Goal: Task Accomplishment & Management: Use online tool/utility

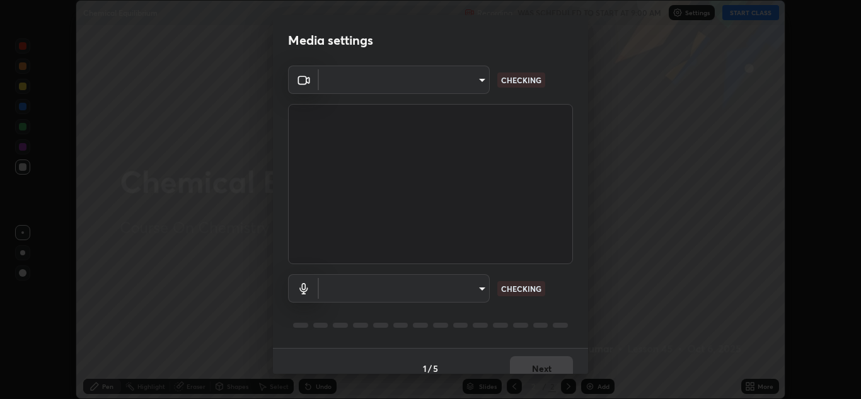
scroll to position [14, 0]
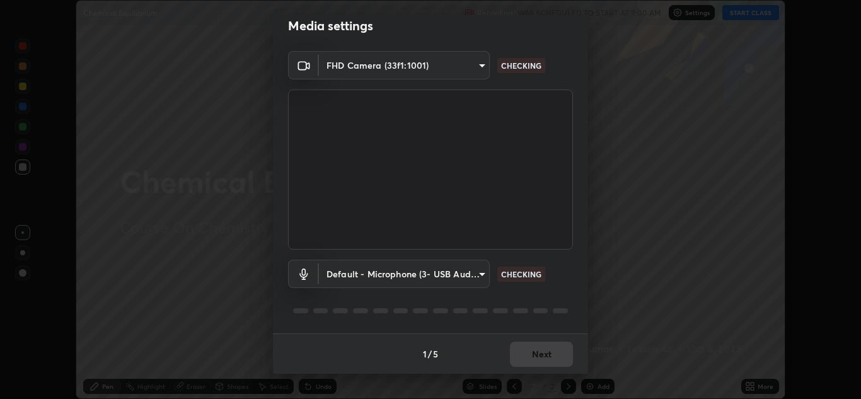
type input "a5fd4db2a2ff04be9e75800ceec395402009cfa99126b0c31c67d7c87717ec82"
type input "default"
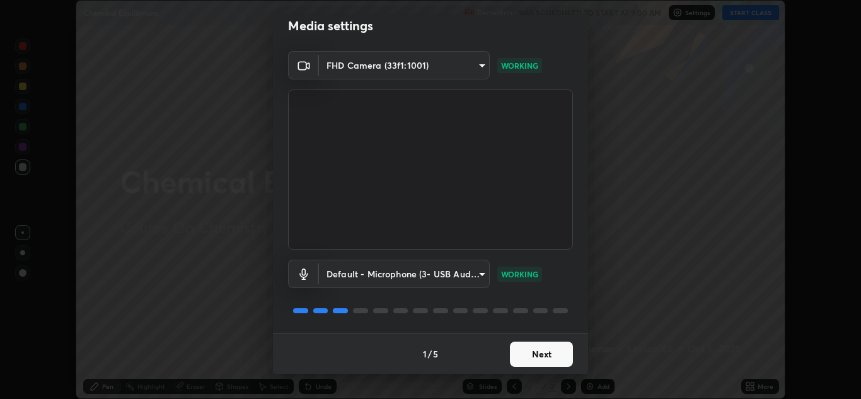
click at [549, 360] on button "Next" at bounding box center [541, 354] width 63 height 25
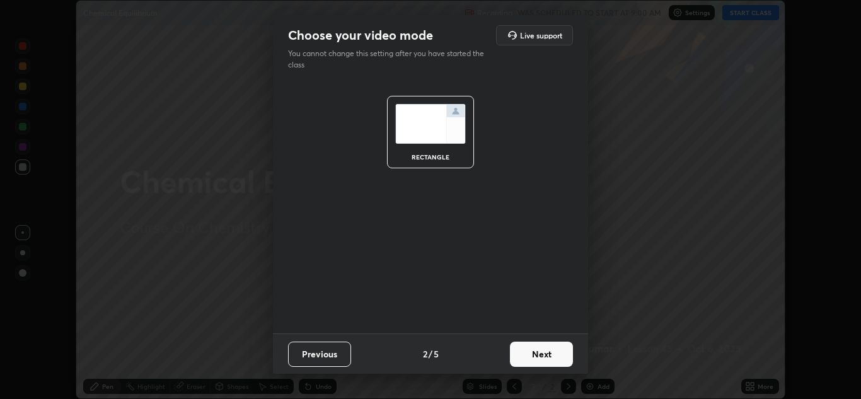
scroll to position [0, 0]
click at [550, 358] on button "Next" at bounding box center [541, 354] width 63 height 25
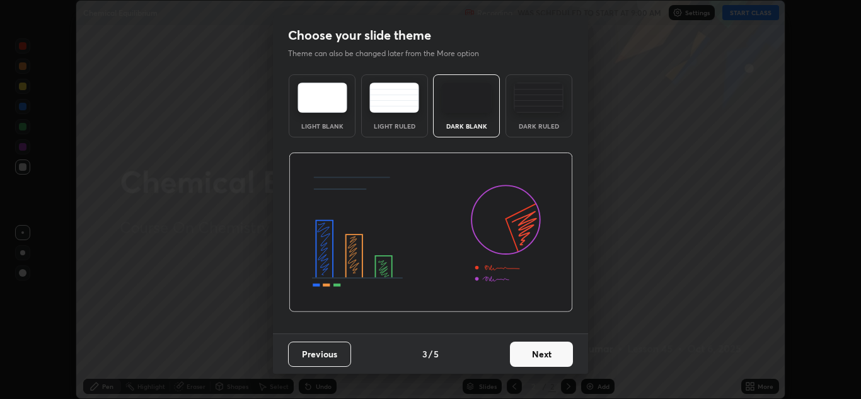
click at [548, 358] on button "Next" at bounding box center [541, 354] width 63 height 25
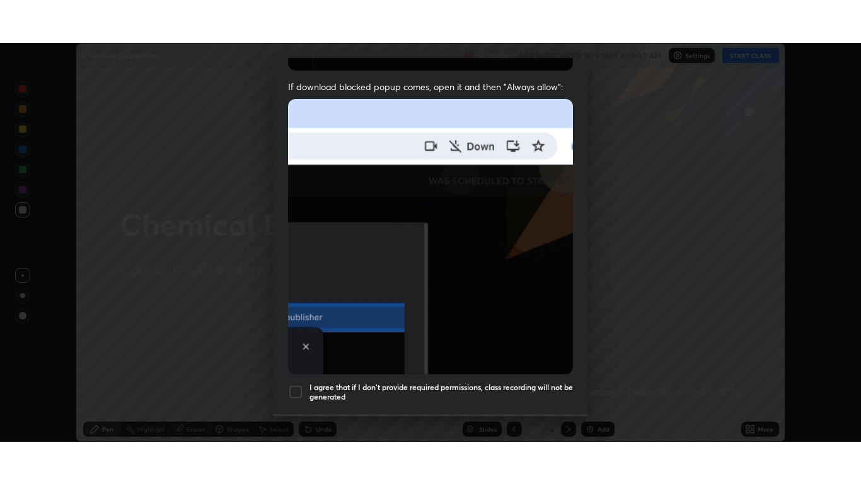
scroll to position [272, 0]
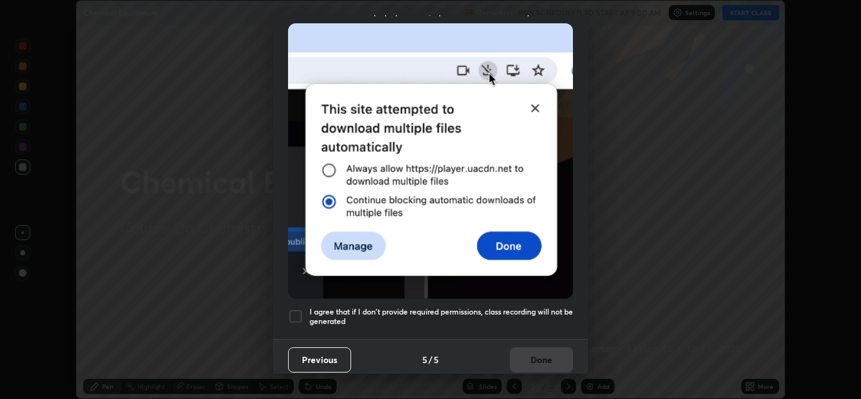
click at [296, 311] on div at bounding box center [295, 316] width 15 height 15
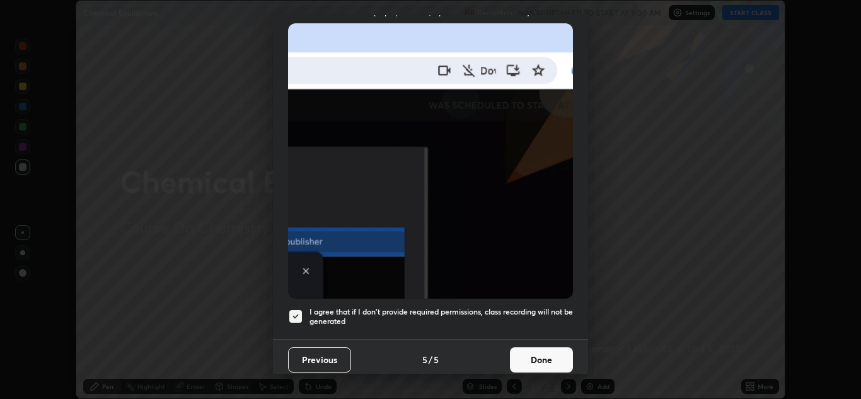
click at [549, 356] on button "Done" at bounding box center [541, 359] width 63 height 25
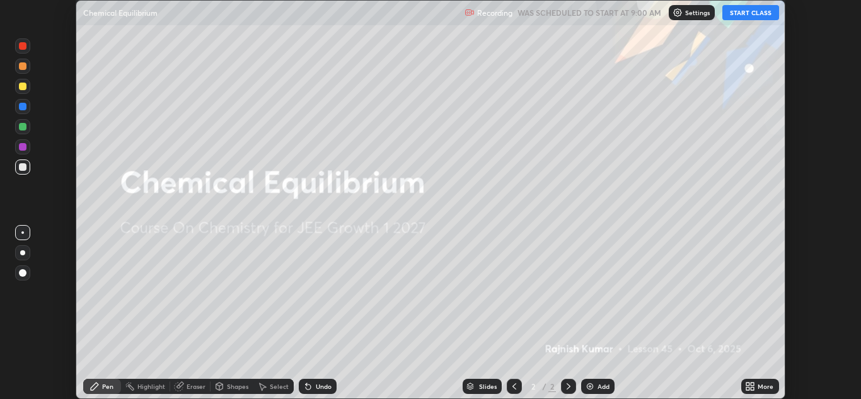
click at [764, 17] on button "START CLASS" at bounding box center [750, 12] width 57 height 15
click at [753, 385] on icon at bounding box center [752, 384] width 3 height 3
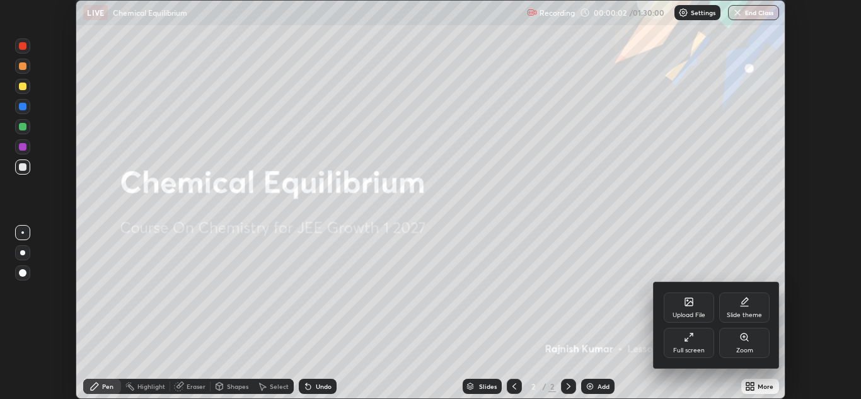
click at [689, 345] on div "Full screen" at bounding box center [689, 343] width 50 height 30
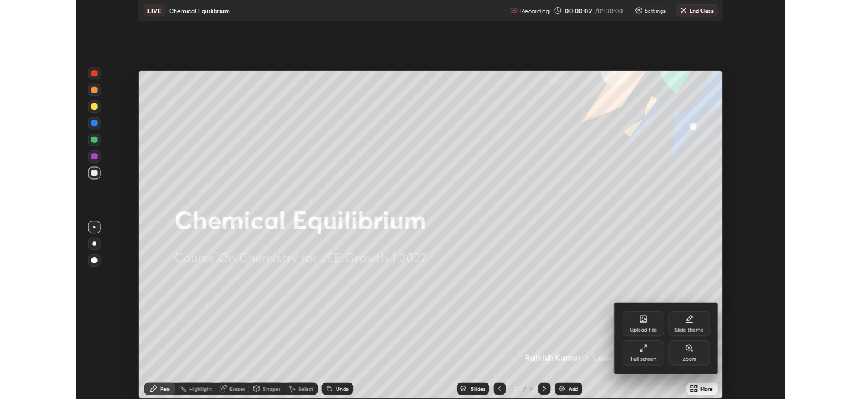
scroll to position [484, 861]
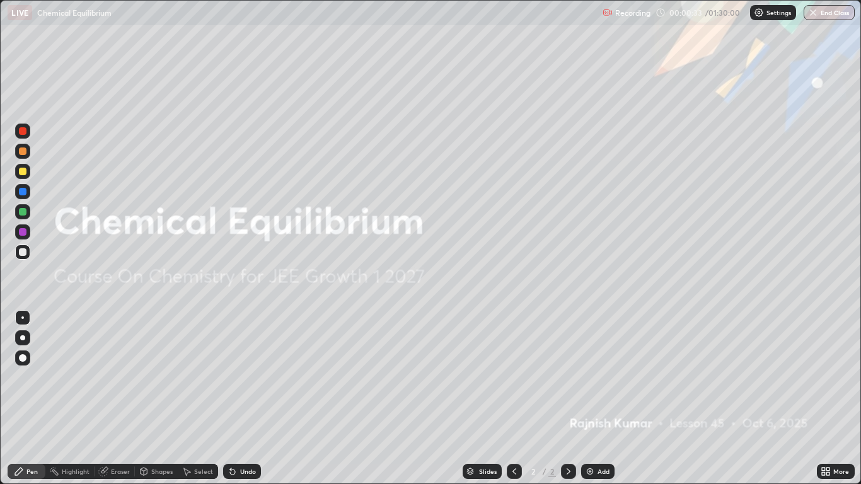
click at [598, 398] on div "Add" at bounding box center [604, 471] width 12 height 6
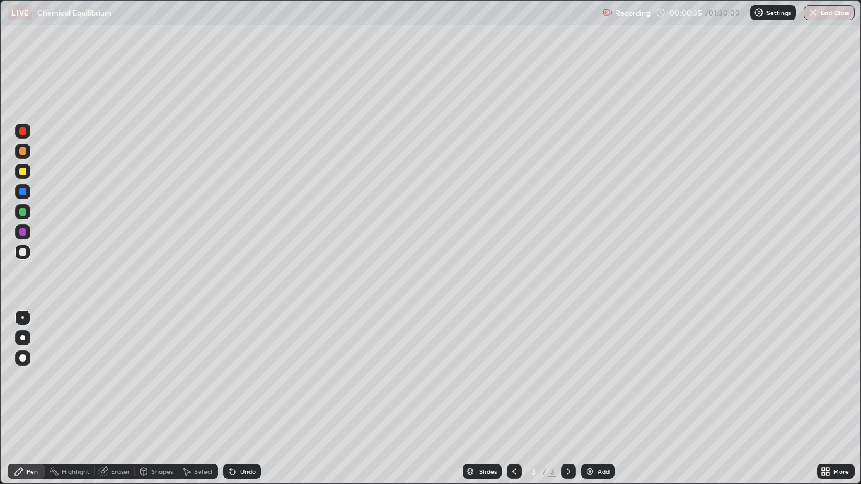
click at [22, 361] on div at bounding box center [23, 358] width 8 height 8
click at [21, 173] on div at bounding box center [23, 172] width 8 height 8
click at [246, 398] on div "Undo" at bounding box center [248, 471] width 16 height 6
click at [604, 398] on div "Add" at bounding box center [604, 471] width 12 height 6
click at [24, 174] on div at bounding box center [23, 172] width 8 height 8
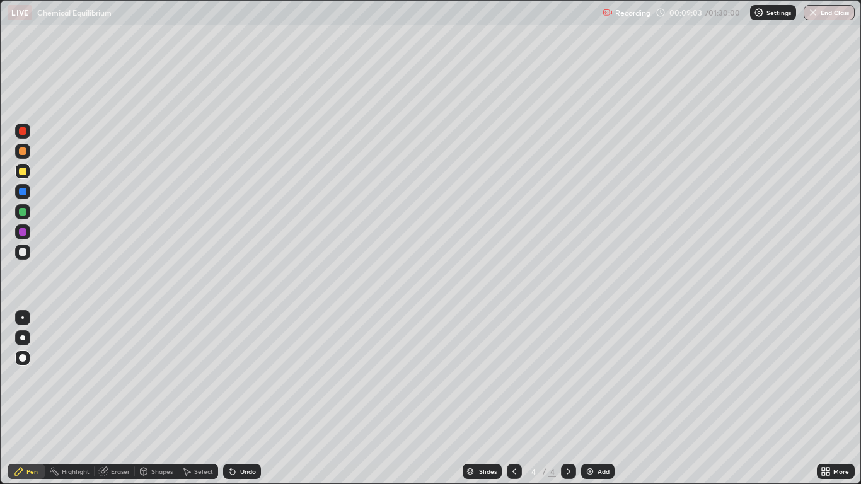
click at [239, 398] on div "Undo" at bounding box center [242, 471] width 38 height 15
click at [238, 398] on div "Undo" at bounding box center [242, 471] width 38 height 15
click at [25, 210] on div at bounding box center [23, 212] width 8 height 8
click at [23, 253] on div at bounding box center [23, 252] width 8 height 8
click at [241, 398] on div "Undo" at bounding box center [248, 471] width 16 height 6
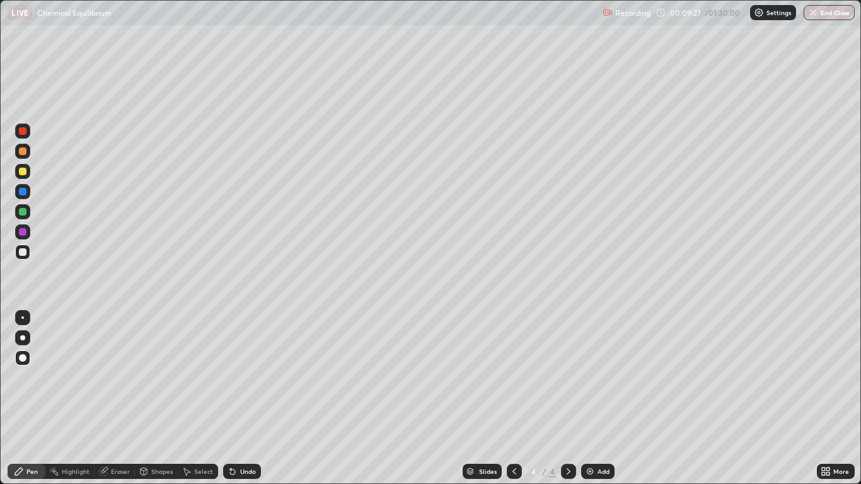
click at [238, 398] on div "Undo" at bounding box center [242, 471] width 38 height 15
click at [231, 398] on icon at bounding box center [232, 472] width 5 height 5
click at [149, 398] on div "Shapes" at bounding box center [156, 471] width 43 height 15
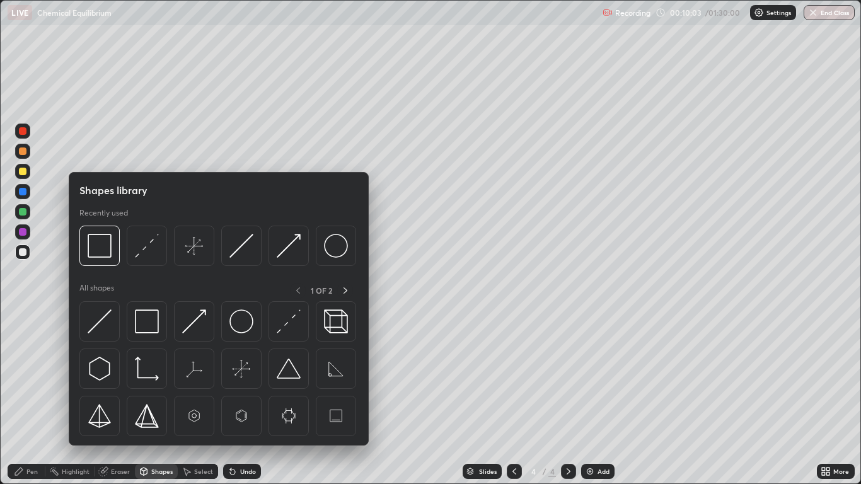
click at [151, 323] on img at bounding box center [147, 321] width 24 height 24
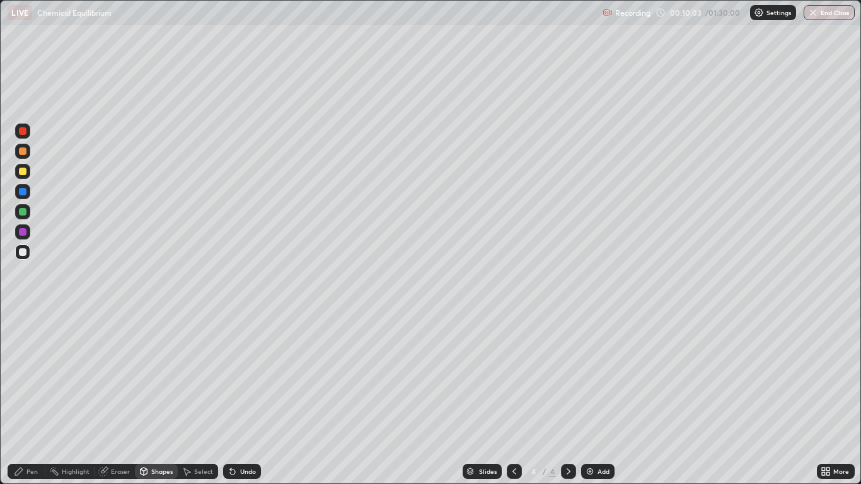
click at [28, 234] on div at bounding box center [22, 231] width 15 height 15
click at [235, 398] on icon at bounding box center [233, 471] width 10 height 10
click at [236, 398] on div "Undo" at bounding box center [242, 471] width 38 height 15
click at [244, 398] on div "Undo" at bounding box center [242, 471] width 38 height 15
click at [29, 398] on div "Pen" at bounding box center [27, 471] width 38 height 15
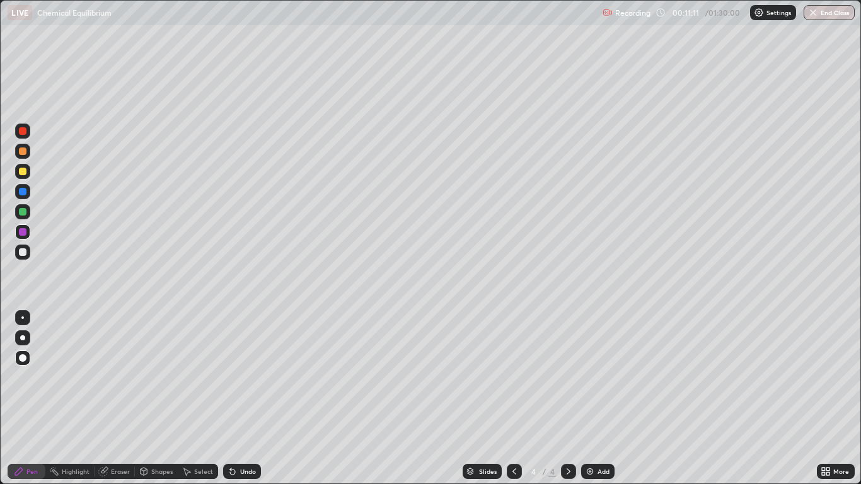
click at [23, 212] on div at bounding box center [23, 212] width 8 height 8
click at [598, 398] on div "Add" at bounding box center [604, 471] width 12 height 6
click at [197, 398] on div "Select" at bounding box center [203, 471] width 19 height 6
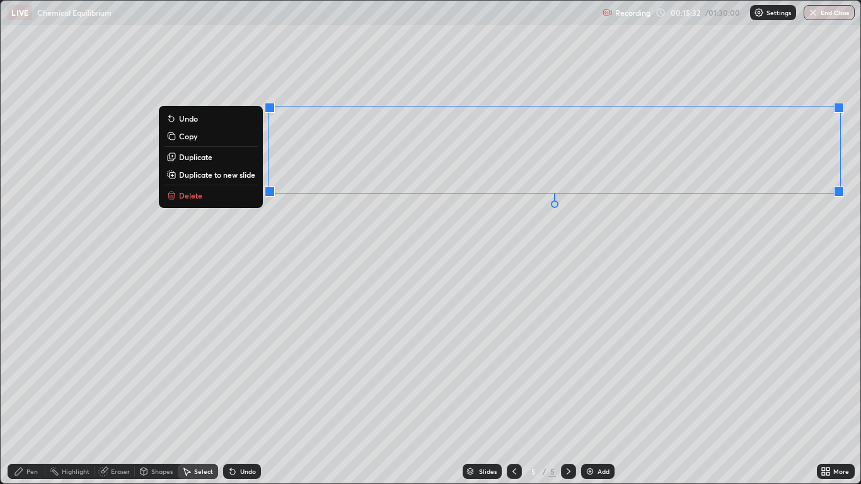
click at [224, 160] on button "Duplicate" at bounding box center [211, 156] width 94 height 15
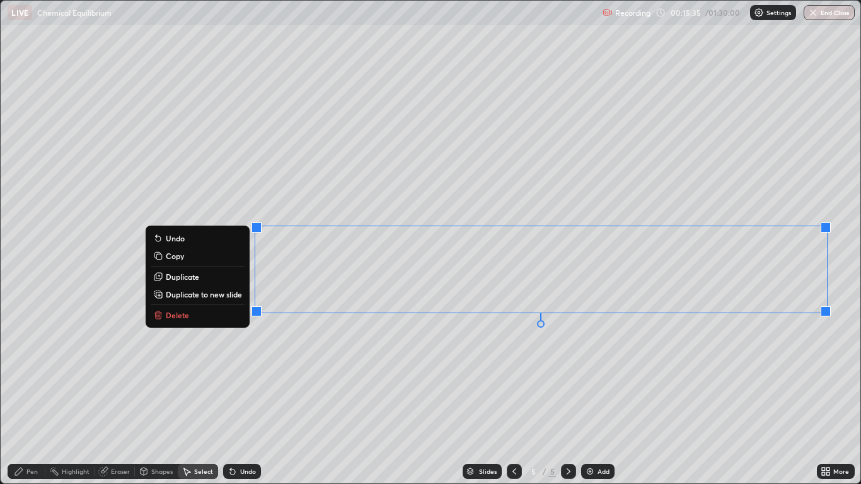
click at [281, 374] on div "0 ° Undo Copy Duplicate Duplicate to new slide Delete" at bounding box center [430, 242] width 859 height 483
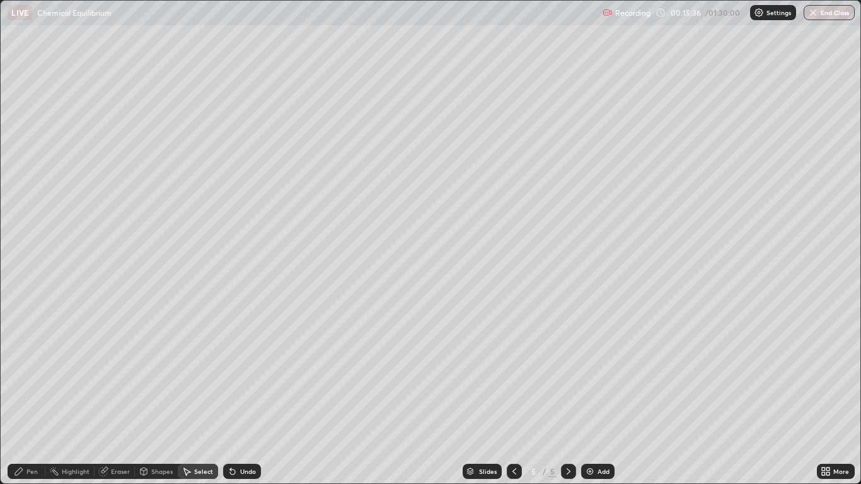
click at [114, 398] on div "Eraser" at bounding box center [120, 471] width 19 height 6
click at [28, 398] on div "Pen" at bounding box center [31, 471] width 11 height 6
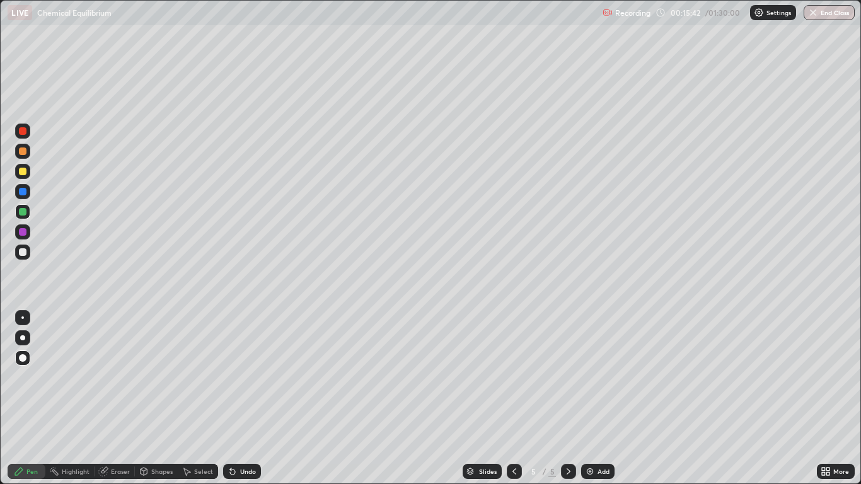
click at [114, 398] on div "Eraser" at bounding box center [120, 471] width 19 height 6
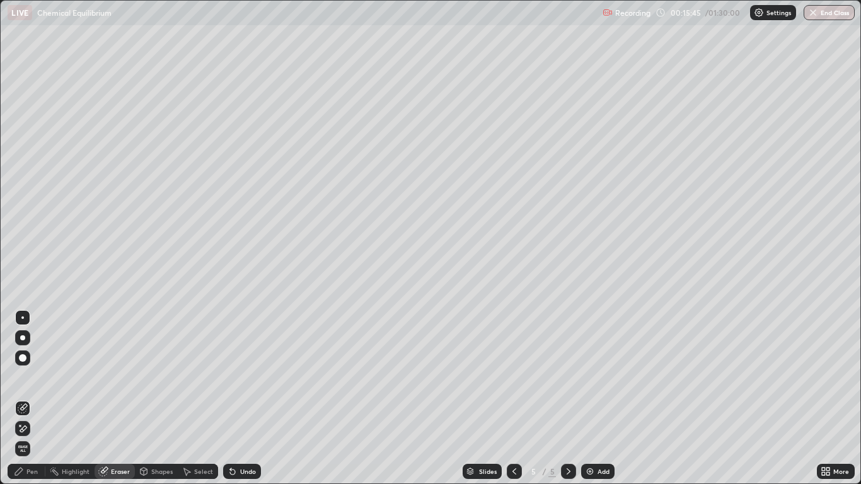
click at [32, 398] on div "Pen" at bounding box center [31, 471] width 11 height 6
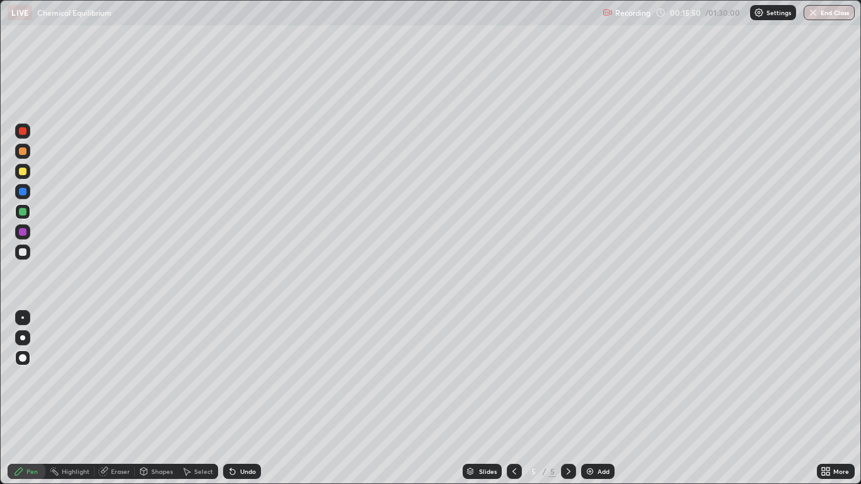
click at [114, 398] on div "Eraser" at bounding box center [115, 471] width 40 height 15
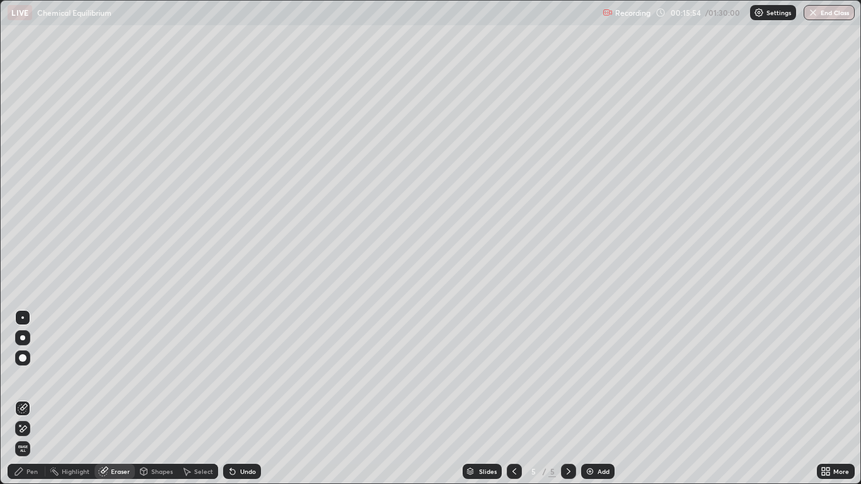
click at [32, 398] on div "Pen" at bounding box center [31, 471] width 11 height 6
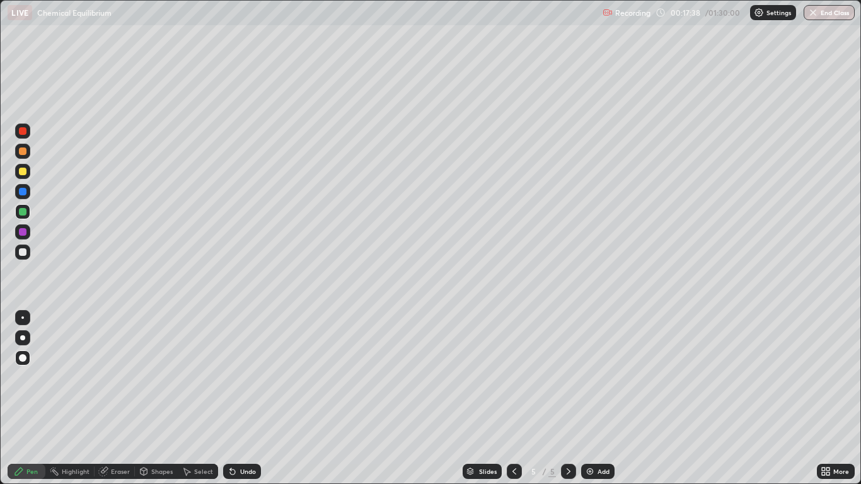
click at [596, 398] on div "Add" at bounding box center [597, 471] width 33 height 15
click at [23, 170] on div at bounding box center [23, 172] width 8 height 8
click at [236, 398] on div "Undo" at bounding box center [242, 471] width 38 height 15
click at [23, 212] on div at bounding box center [23, 212] width 8 height 8
click at [246, 398] on div "Undo" at bounding box center [242, 471] width 38 height 15
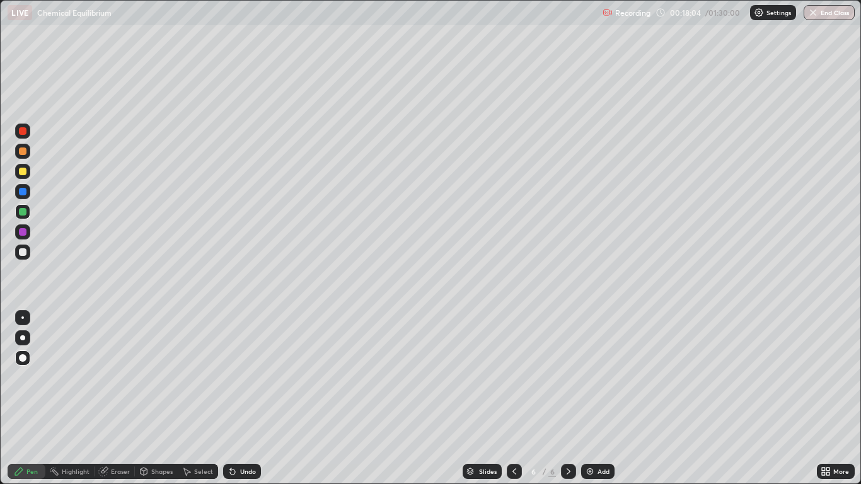
click at [245, 398] on div "Undo" at bounding box center [242, 471] width 38 height 15
click at [157, 398] on div "Shapes" at bounding box center [161, 471] width 21 height 6
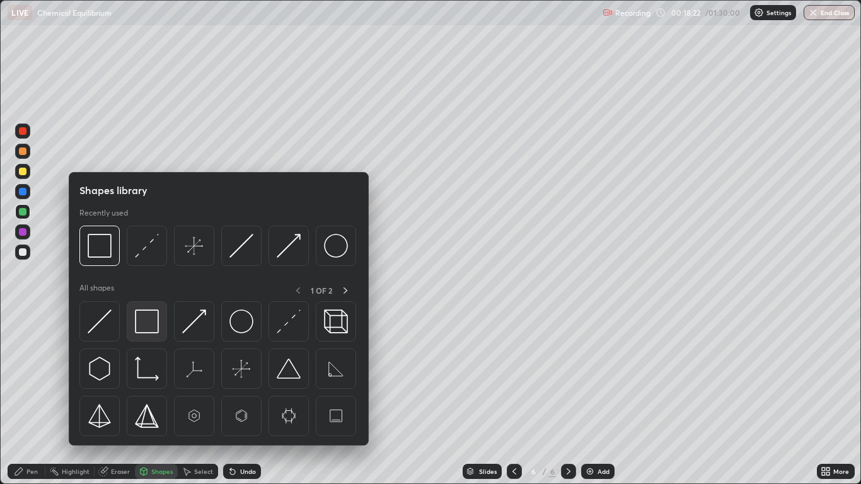
click at [147, 326] on img at bounding box center [147, 321] width 24 height 24
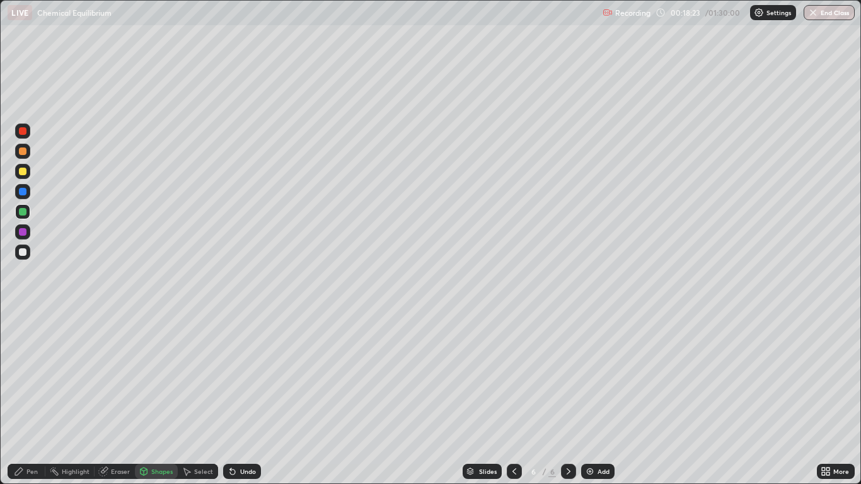
click at [25, 231] on div at bounding box center [23, 232] width 8 height 8
click at [33, 398] on div "Pen" at bounding box center [31, 471] width 11 height 6
click at [25, 214] on div at bounding box center [23, 212] width 8 height 8
click at [121, 398] on div "Eraser" at bounding box center [120, 471] width 19 height 6
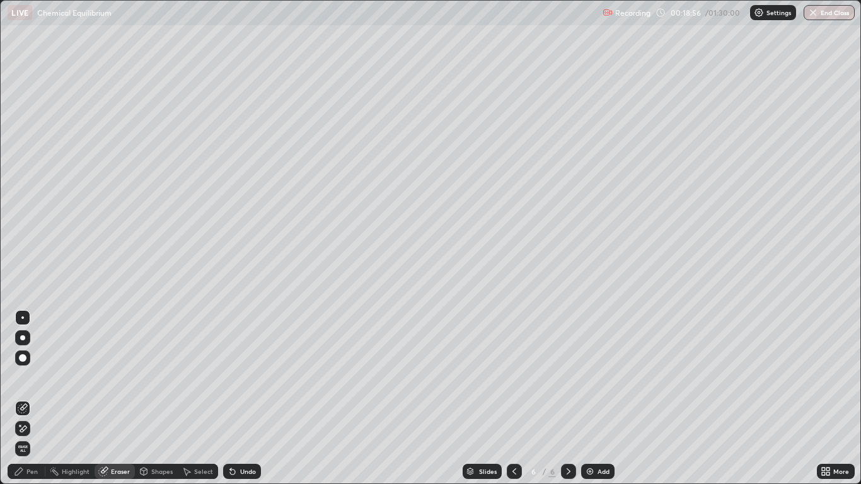
click at [37, 398] on div "Pen" at bounding box center [27, 471] width 38 height 15
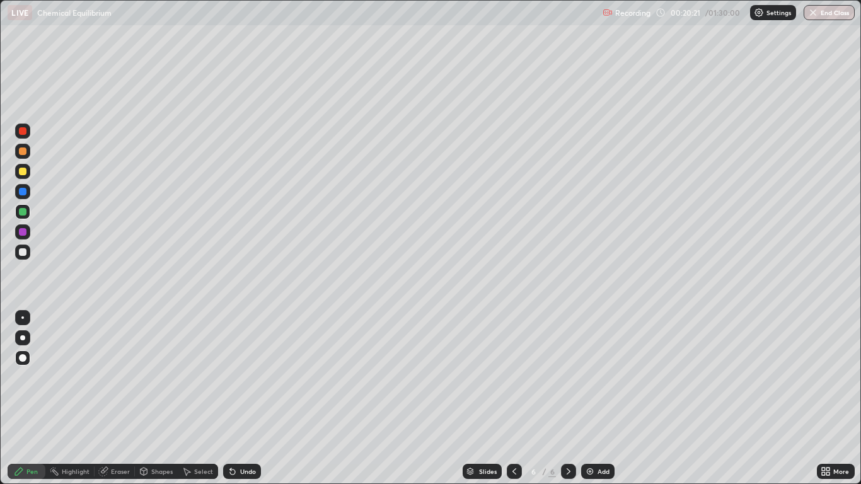
click at [514, 398] on icon at bounding box center [514, 471] width 10 height 10
click at [570, 398] on icon at bounding box center [568, 471] width 10 height 10
click at [199, 398] on div "Select" at bounding box center [203, 471] width 19 height 6
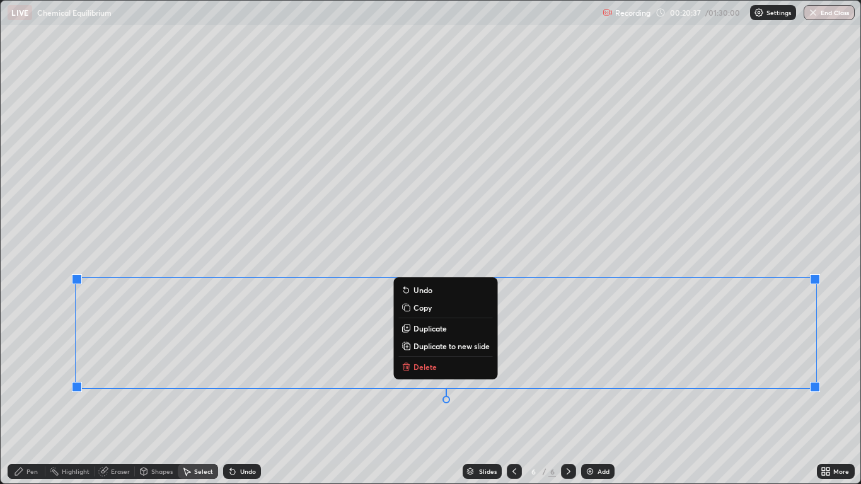
click at [453, 325] on button "Duplicate" at bounding box center [445, 328] width 94 height 15
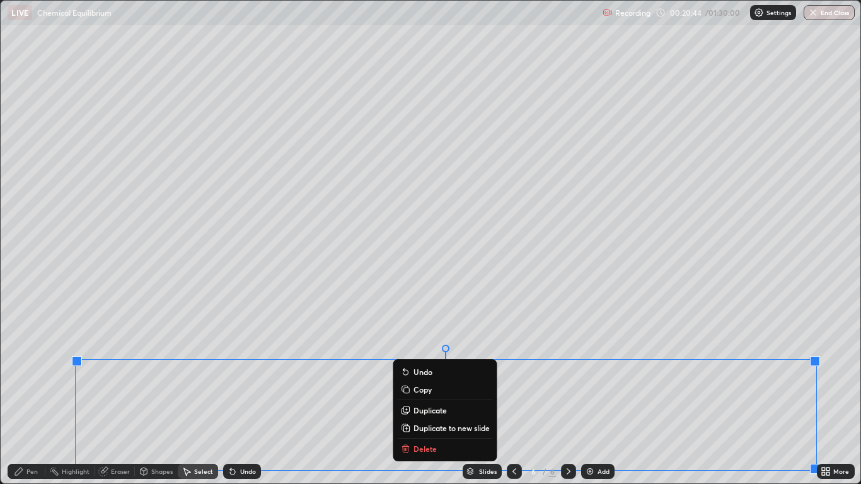
click at [30, 363] on div "Erase all" at bounding box center [23, 242] width 30 height 434
click at [37, 398] on div "Erase all" at bounding box center [23, 242] width 30 height 434
click at [35, 398] on div "Pen" at bounding box center [31, 471] width 11 height 6
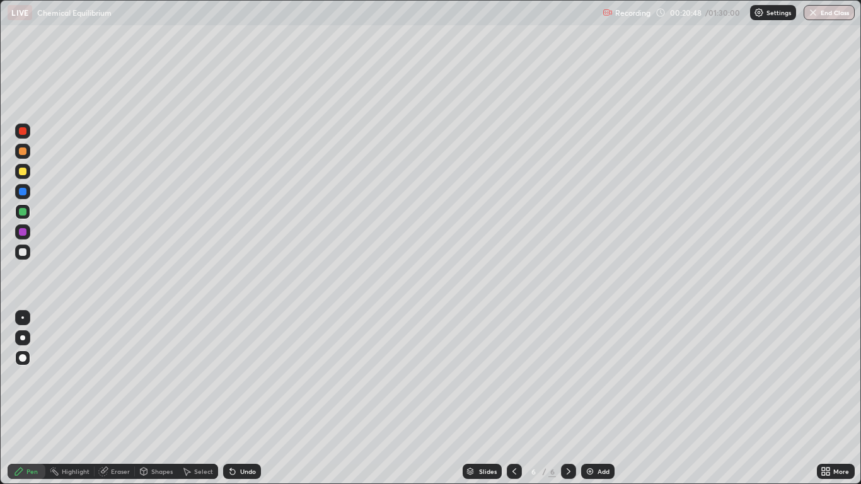
click at [115, 398] on div "Eraser" at bounding box center [120, 471] width 19 height 6
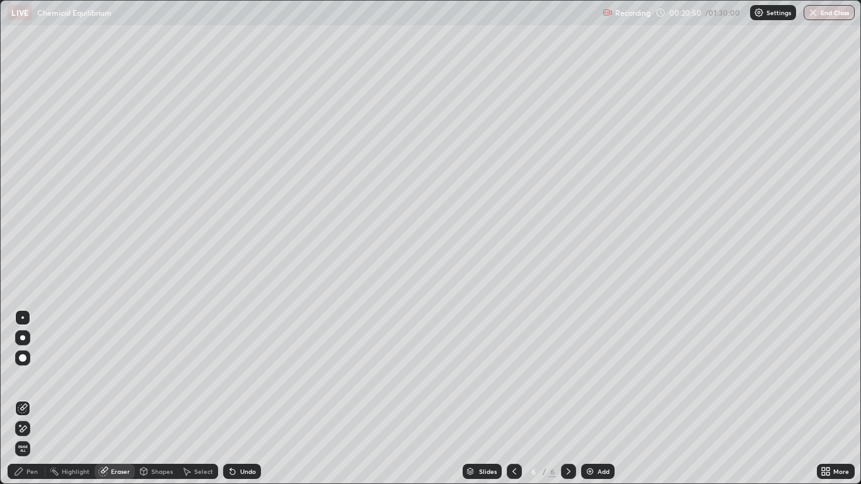
click at [25, 398] on div "Pen" at bounding box center [27, 471] width 38 height 15
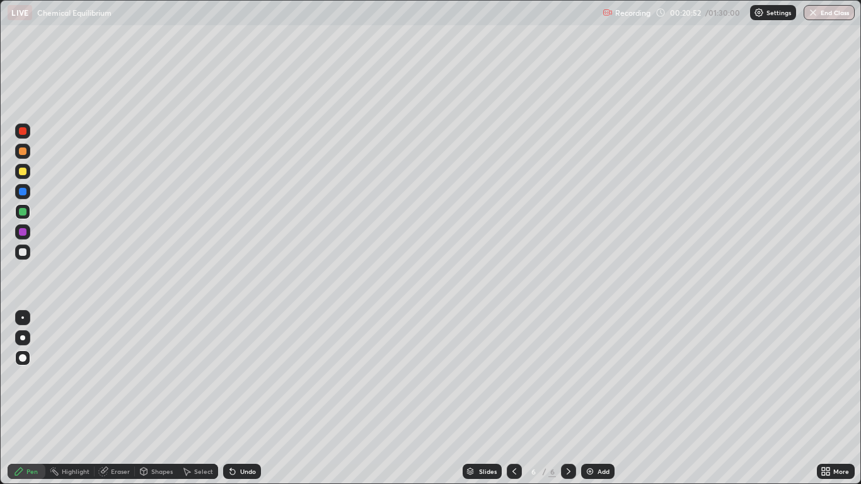
click at [121, 398] on div "Eraser" at bounding box center [115, 471] width 40 height 15
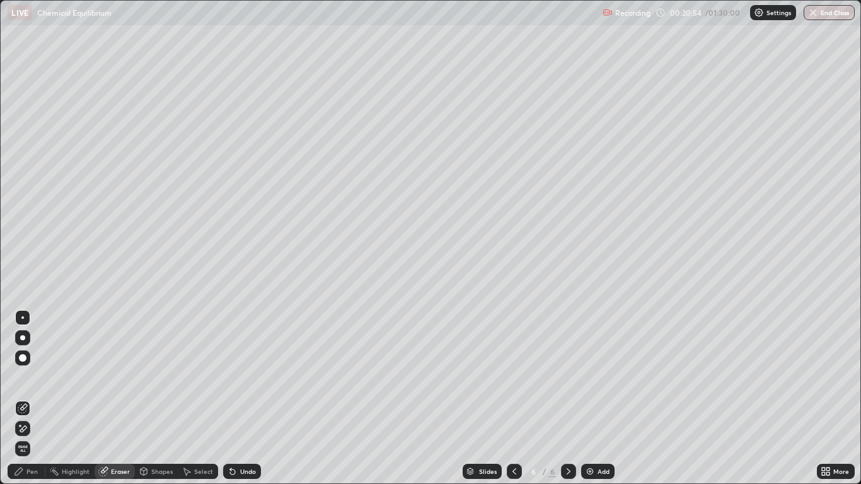
click at [30, 398] on div "Pen" at bounding box center [31, 471] width 11 height 6
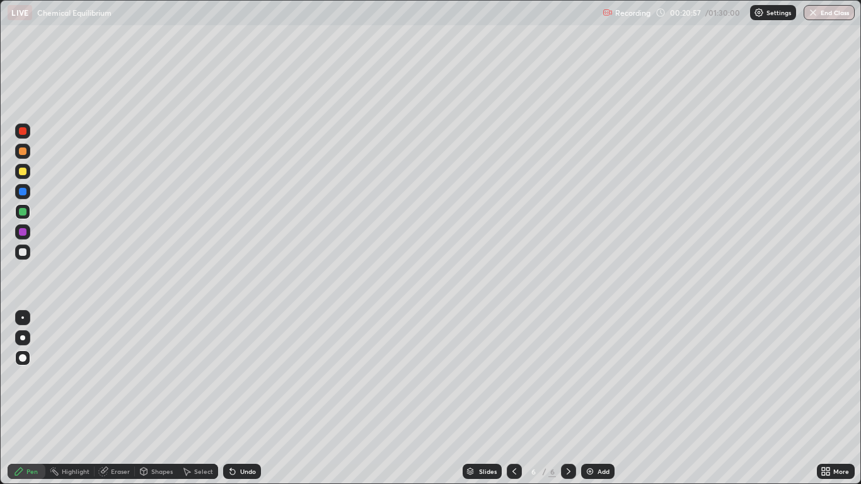
click at [114, 398] on div "Eraser" at bounding box center [120, 471] width 19 height 6
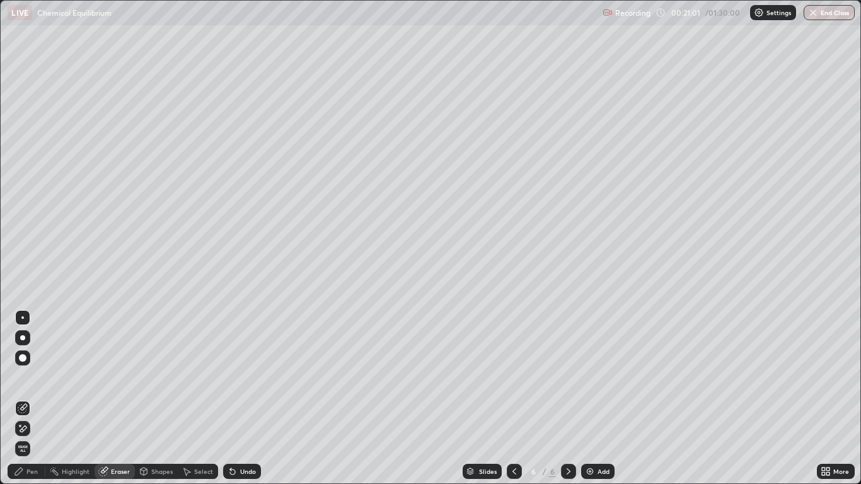
click at [40, 398] on div "Pen" at bounding box center [27, 471] width 38 height 15
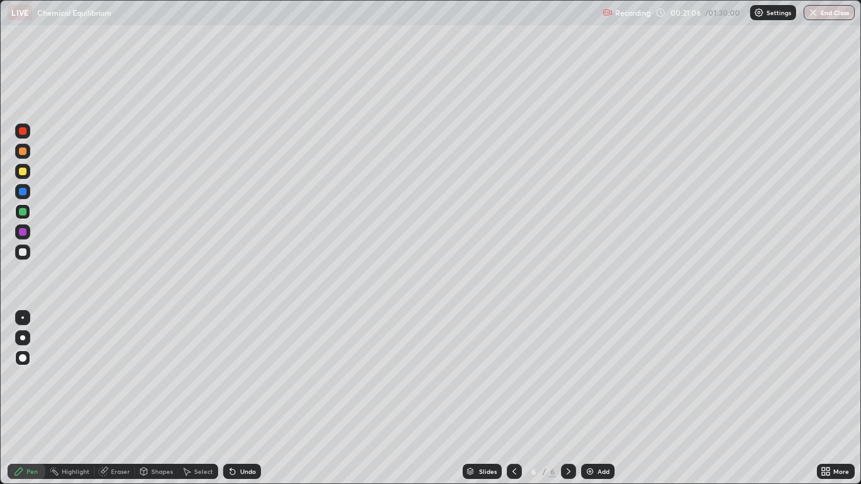
click at [117, 398] on div "Eraser" at bounding box center [120, 471] width 19 height 6
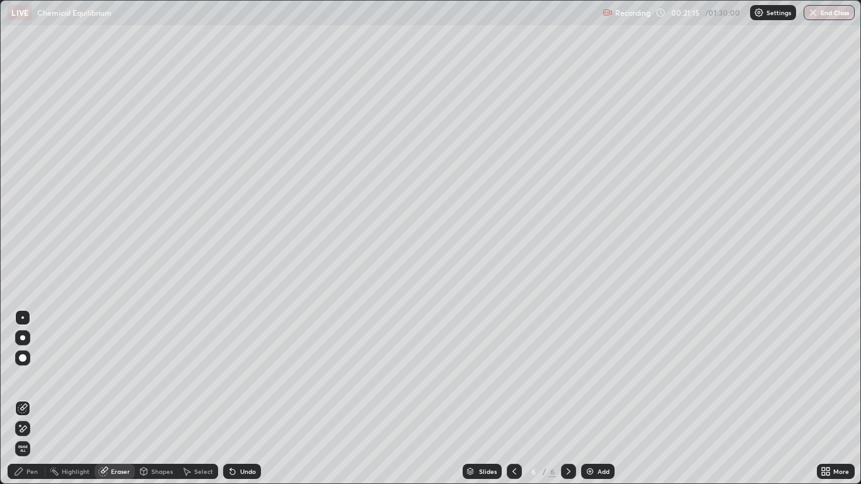
click at [33, 398] on div "Pen" at bounding box center [31, 471] width 11 height 6
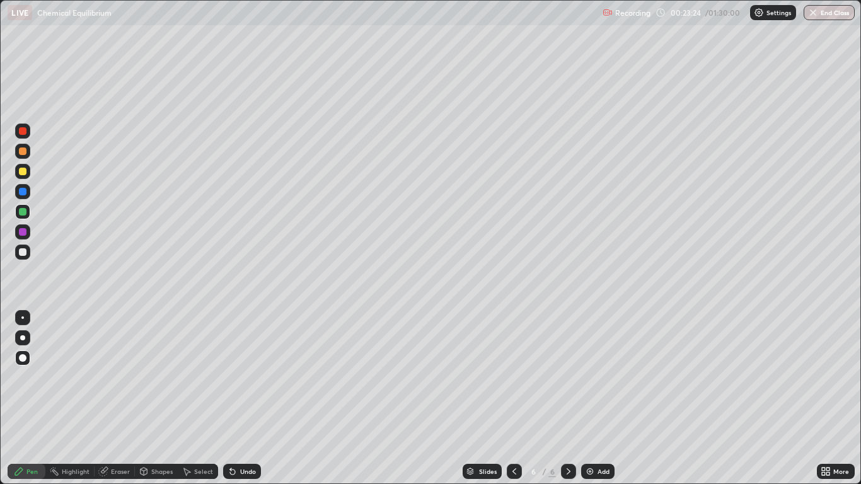
click at [598, 398] on div "Add" at bounding box center [604, 471] width 12 height 6
click at [25, 174] on div at bounding box center [23, 172] width 8 height 8
click at [246, 398] on div "Undo" at bounding box center [248, 471] width 16 height 6
click at [24, 212] on div at bounding box center [23, 212] width 8 height 8
click at [241, 398] on div "Undo" at bounding box center [248, 471] width 16 height 6
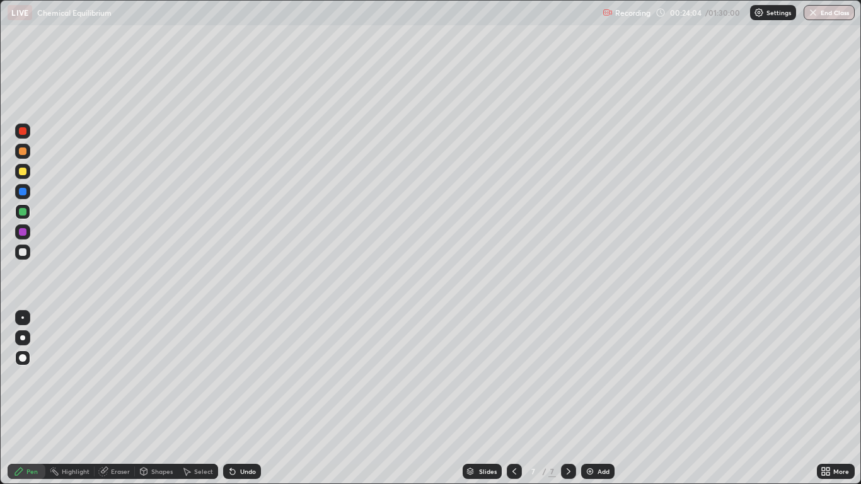
click at [240, 398] on div "Undo" at bounding box center [242, 471] width 38 height 15
click at [23, 172] on div at bounding box center [23, 172] width 8 height 8
click at [23, 213] on div at bounding box center [23, 212] width 8 height 8
click at [23, 252] on div at bounding box center [23, 252] width 8 height 8
click at [260, 398] on div "Undo" at bounding box center [242, 471] width 38 height 15
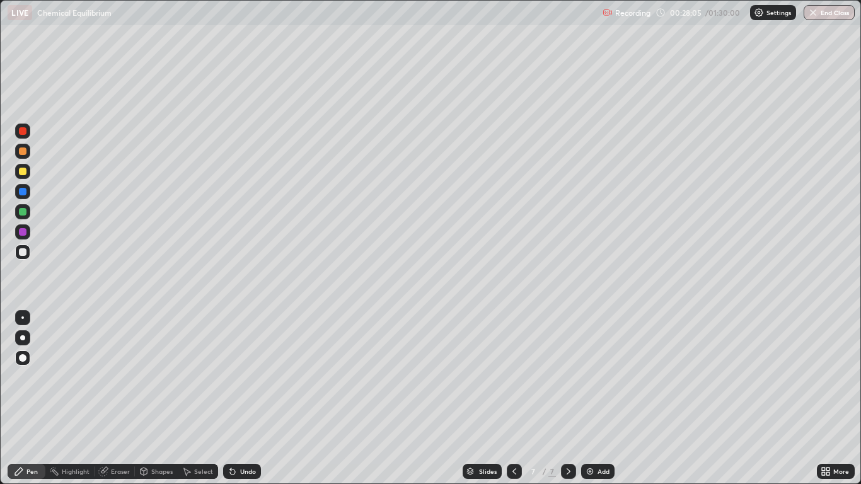
click at [249, 398] on div "Undo" at bounding box center [248, 471] width 16 height 6
click at [240, 398] on div "Undo" at bounding box center [248, 471] width 16 height 6
click at [24, 214] on div at bounding box center [23, 212] width 8 height 8
click at [23, 173] on div at bounding box center [23, 172] width 8 height 8
click at [596, 398] on div "Add" at bounding box center [597, 471] width 33 height 15
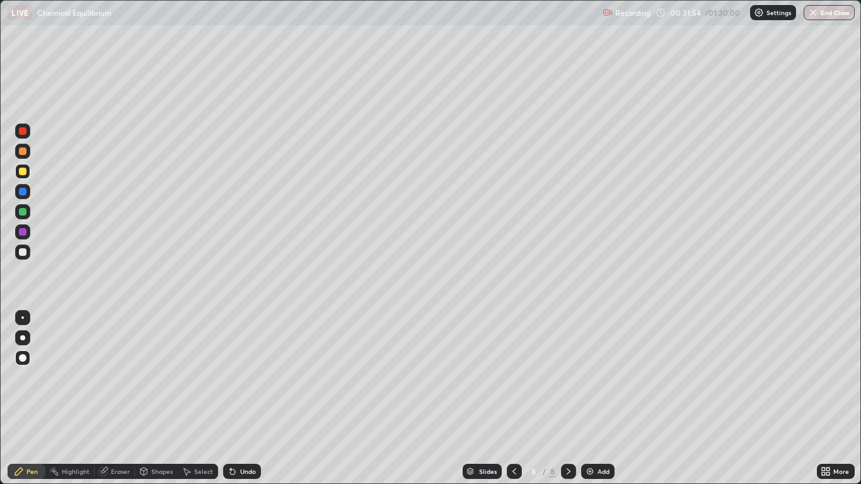
click at [244, 398] on div "Undo" at bounding box center [242, 471] width 38 height 15
click at [241, 398] on div "Undo" at bounding box center [242, 471] width 38 height 15
click at [246, 398] on div "Undo" at bounding box center [242, 471] width 38 height 15
click at [243, 398] on div "Undo" at bounding box center [242, 471] width 38 height 15
click at [244, 398] on div "Undo" at bounding box center [242, 471] width 38 height 15
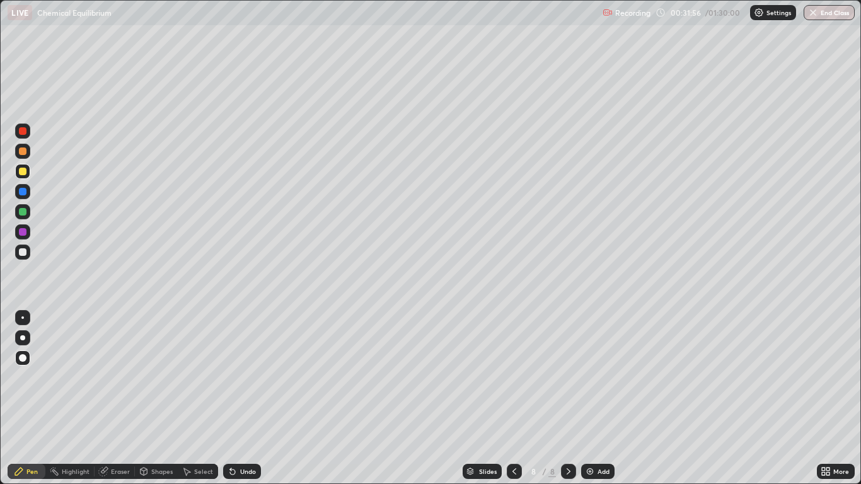
click at [243, 398] on div "Undo" at bounding box center [242, 471] width 38 height 15
click at [245, 398] on div "Undo" at bounding box center [242, 471] width 38 height 15
click at [243, 398] on div "Undo" at bounding box center [242, 471] width 38 height 15
click at [241, 398] on div "Undo" at bounding box center [242, 471] width 38 height 15
click at [245, 398] on div "Undo" at bounding box center [242, 471] width 38 height 15
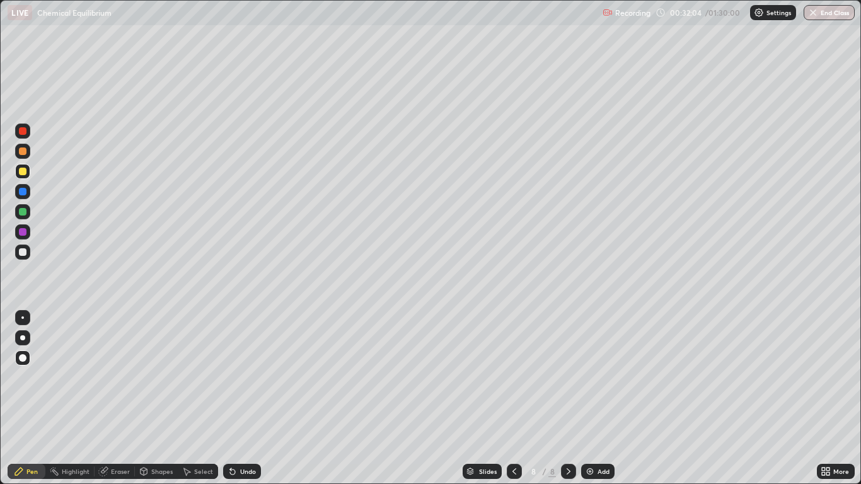
click at [251, 398] on div "Undo" at bounding box center [242, 471] width 38 height 15
click at [248, 398] on div "Undo" at bounding box center [248, 471] width 16 height 6
click at [25, 249] on div at bounding box center [23, 252] width 8 height 8
click at [241, 398] on div "Undo" at bounding box center [248, 471] width 16 height 6
click at [240, 398] on div "Undo" at bounding box center [248, 471] width 16 height 6
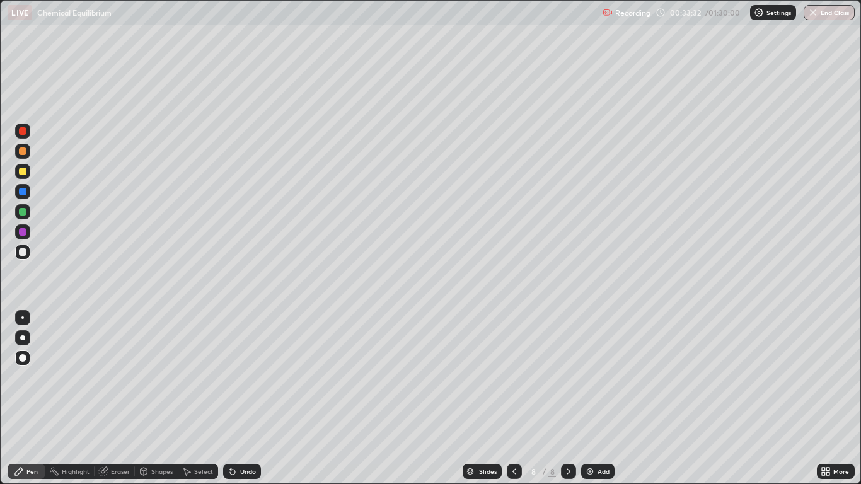
click at [246, 398] on div "Undo" at bounding box center [242, 471] width 38 height 15
click at [172, 398] on div "Shapes" at bounding box center [156, 471] width 43 height 15
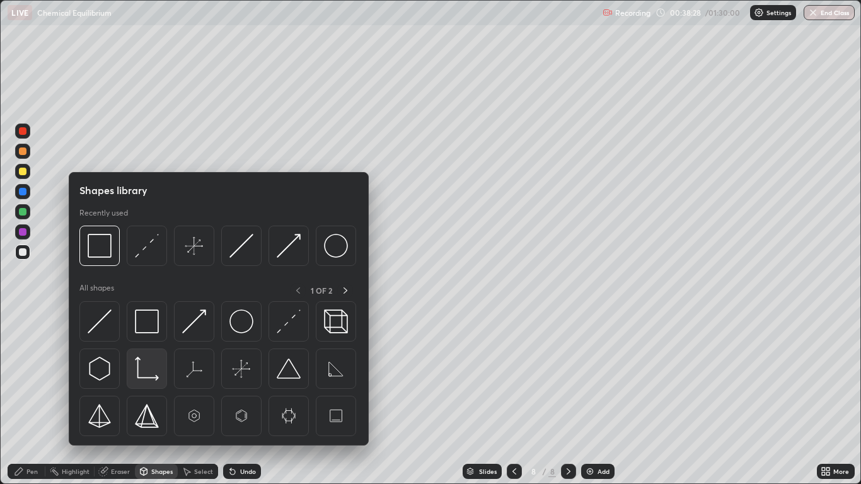
click at [151, 377] on img at bounding box center [147, 369] width 24 height 24
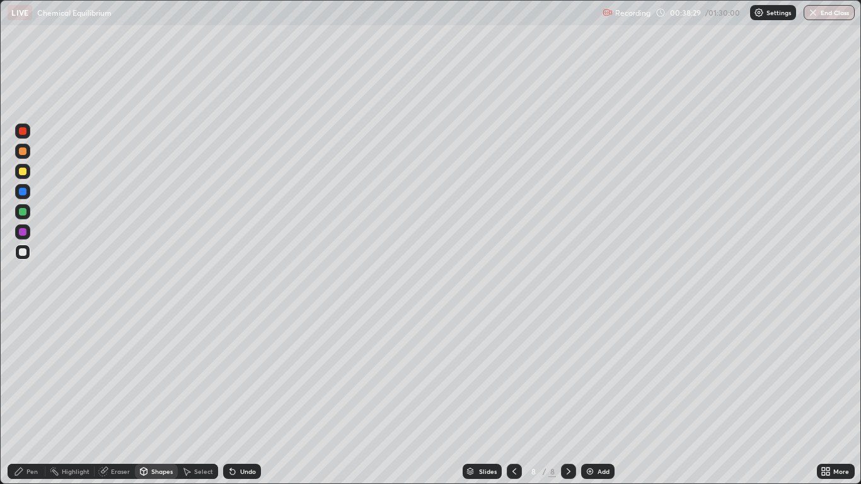
click at [21, 251] on div at bounding box center [23, 252] width 8 height 8
click at [600, 398] on div "Add" at bounding box center [604, 471] width 12 height 6
click at [512, 398] on icon at bounding box center [514, 471] width 10 height 10
click at [248, 398] on div "Undo" at bounding box center [248, 471] width 16 height 6
click at [569, 398] on icon at bounding box center [568, 471] width 10 height 10
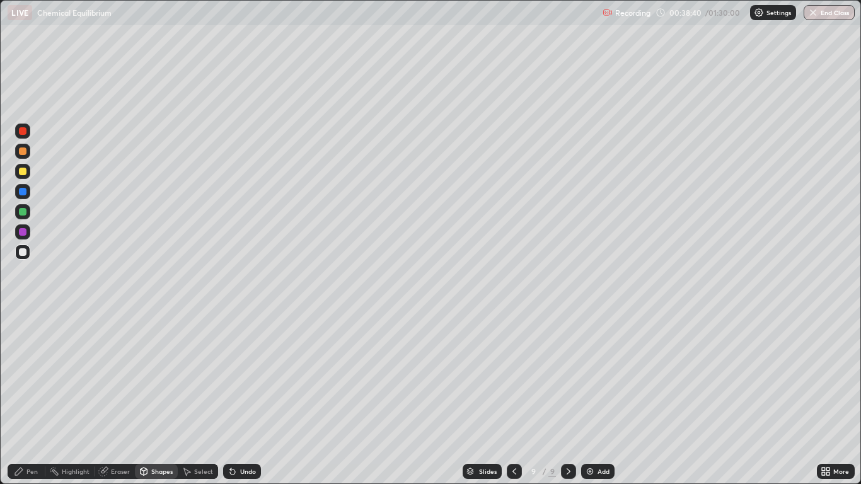
click at [157, 398] on div "Shapes" at bounding box center [161, 471] width 21 height 6
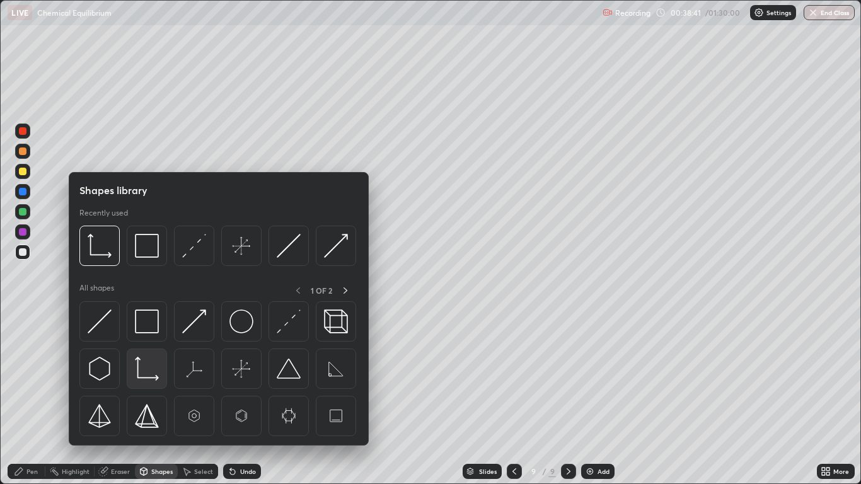
click at [149, 375] on img at bounding box center [147, 369] width 24 height 24
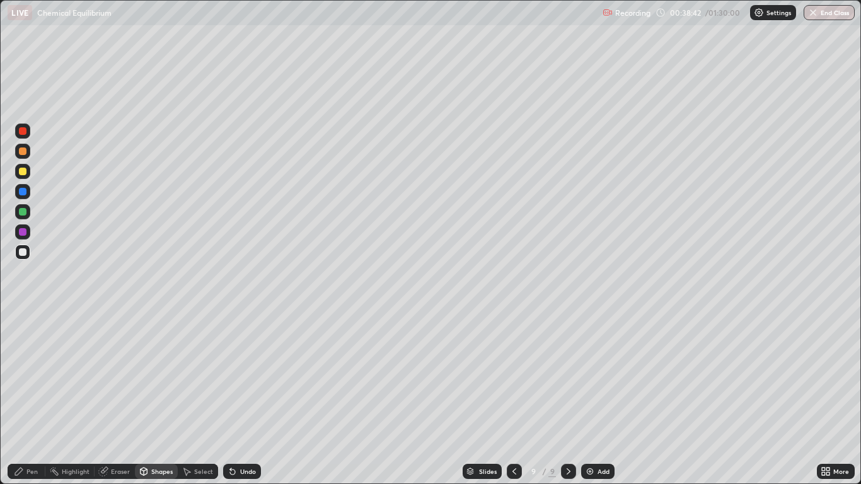
click at [23, 253] on div at bounding box center [23, 252] width 8 height 8
click at [36, 398] on div "Pen" at bounding box center [31, 471] width 11 height 6
click at [37, 398] on div "Pen" at bounding box center [31, 471] width 11 height 6
click at [23, 233] on div at bounding box center [23, 232] width 8 height 8
click at [245, 398] on div "Undo" at bounding box center [242, 471] width 38 height 15
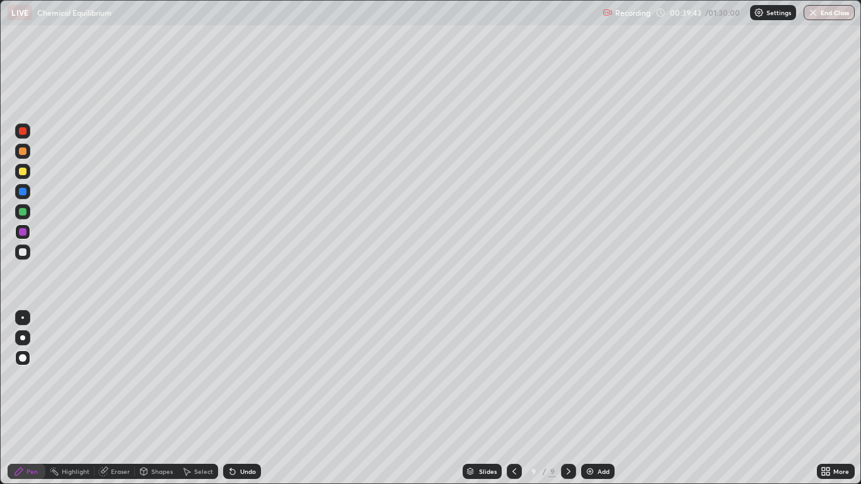
click at [22, 213] on div at bounding box center [23, 212] width 8 height 8
click at [147, 398] on icon at bounding box center [144, 472] width 7 height 8
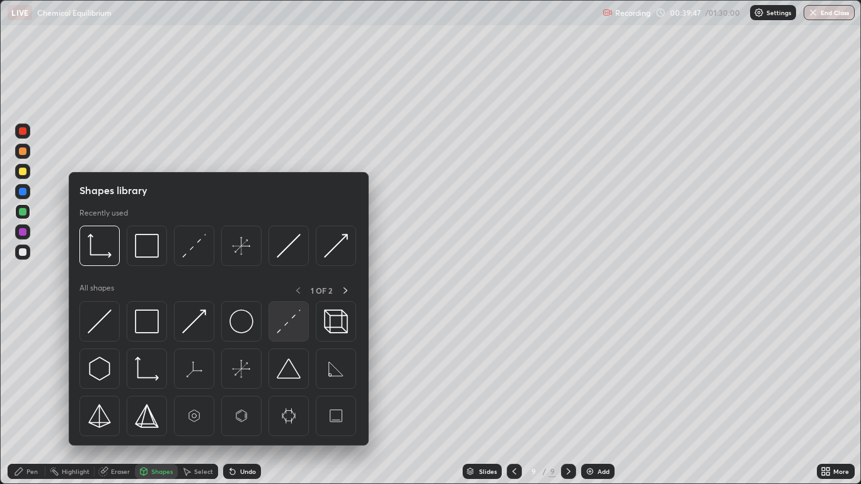
click at [289, 323] on img at bounding box center [289, 321] width 24 height 24
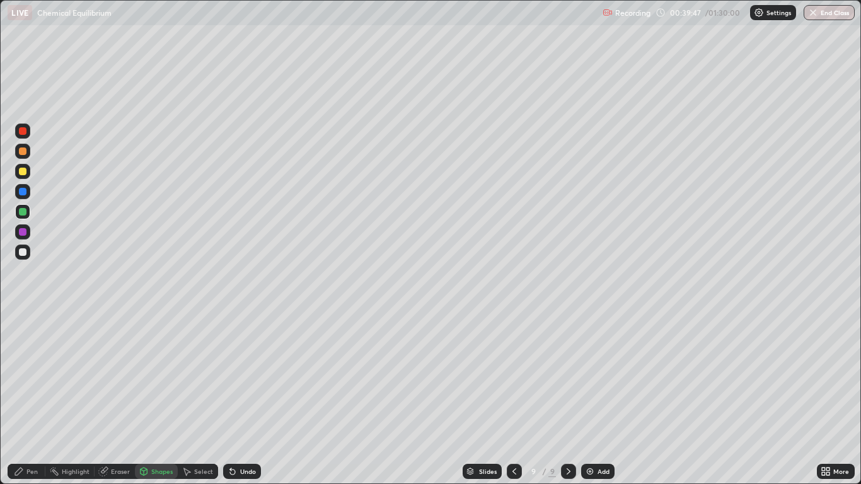
click at [28, 233] on div at bounding box center [22, 231] width 15 height 15
click at [20, 193] on div at bounding box center [23, 192] width 8 height 8
click at [23, 171] on div at bounding box center [23, 172] width 8 height 8
click at [29, 398] on div "Pen" at bounding box center [31, 471] width 11 height 6
click at [32, 398] on div "Pen" at bounding box center [31, 471] width 11 height 6
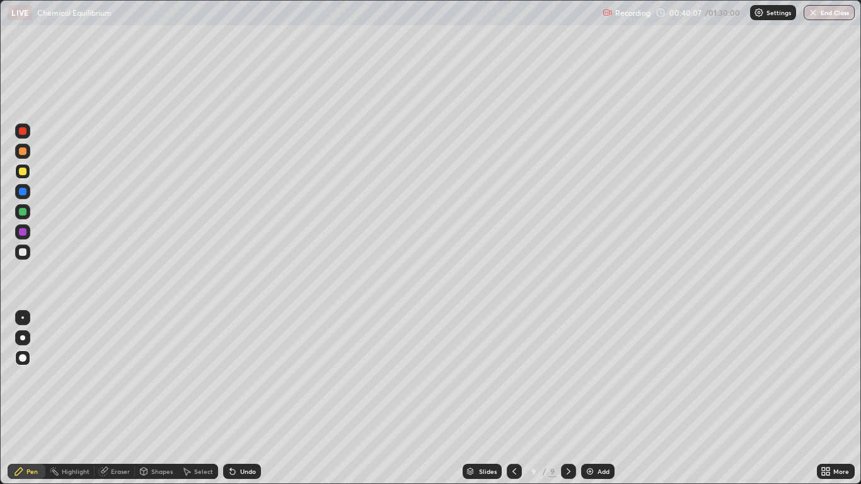
click at [25, 253] on div at bounding box center [23, 252] width 8 height 8
click at [158, 398] on div "Shapes" at bounding box center [161, 471] width 21 height 6
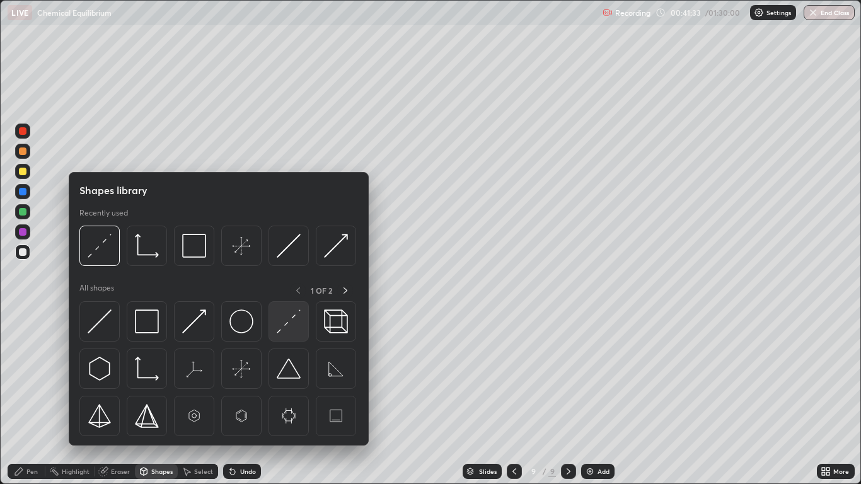
click at [291, 323] on img at bounding box center [289, 321] width 24 height 24
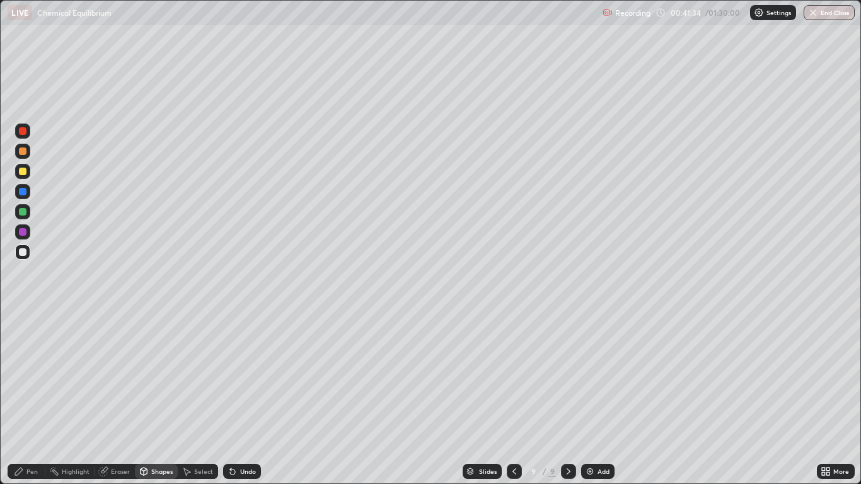
click at [29, 255] on div at bounding box center [22, 252] width 15 height 15
click at [244, 398] on div "Undo" at bounding box center [248, 471] width 16 height 6
click at [150, 398] on div "Shapes" at bounding box center [156, 471] width 43 height 15
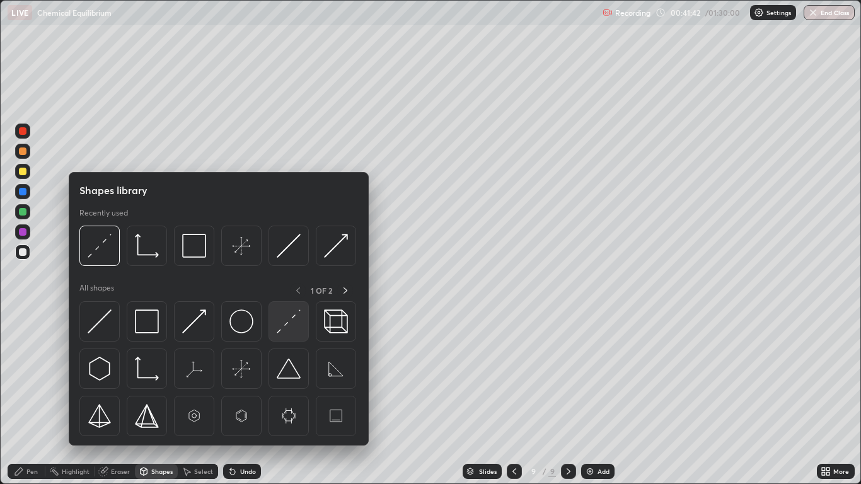
click at [296, 321] on img at bounding box center [289, 321] width 24 height 24
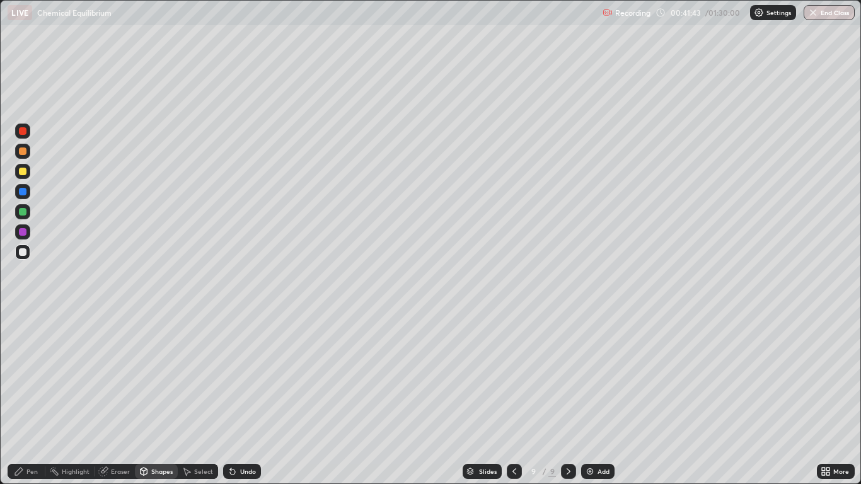
click at [25, 212] on div at bounding box center [23, 212] width 8 height 8
click at [599, 398] on div "Add" at bounding box center [604, 471] width 12 height 6
click at [159, 398] on div "Shapes" at bounding box center [161, 471] width 21 height 6
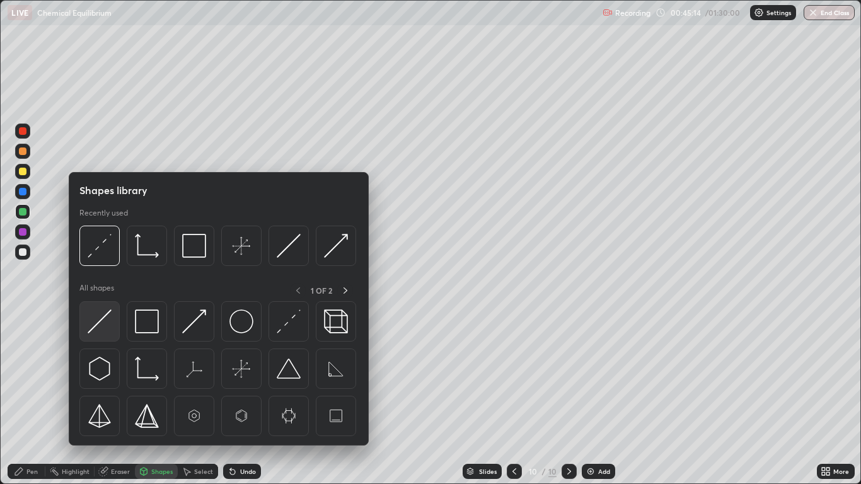
click at [106, 318] on img at bounding box center [100, 321] width 24 height 24
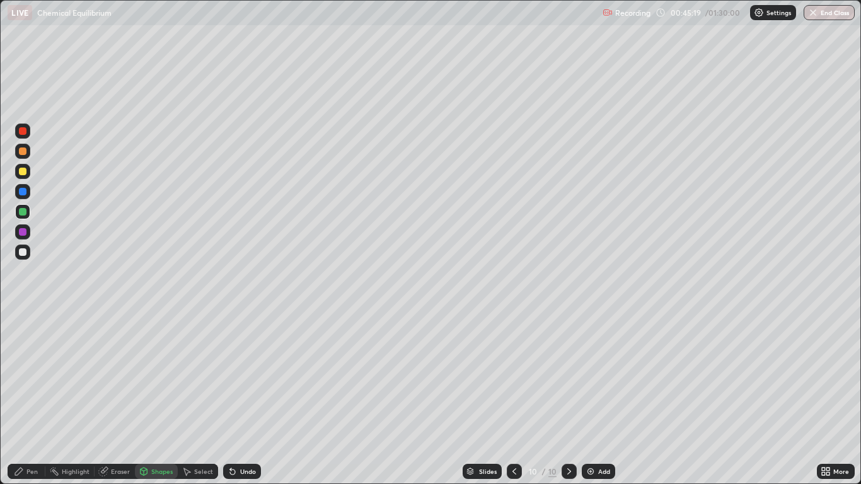
click at [25, 398] on div "Pen" at bounding box center [27, 471] width 38 height 15
click at [26, 254] on div at bounding box center [23, 252] width 8 height 8
click at [23, 214] on div at bounding box center [23, 212] width 8 height 8
click at [23, 171] on div at bounding box center [23, 172] width 8 height 8
click at [606, 398] on div "Add" at bounding box center [598, 471] width 33 height 15
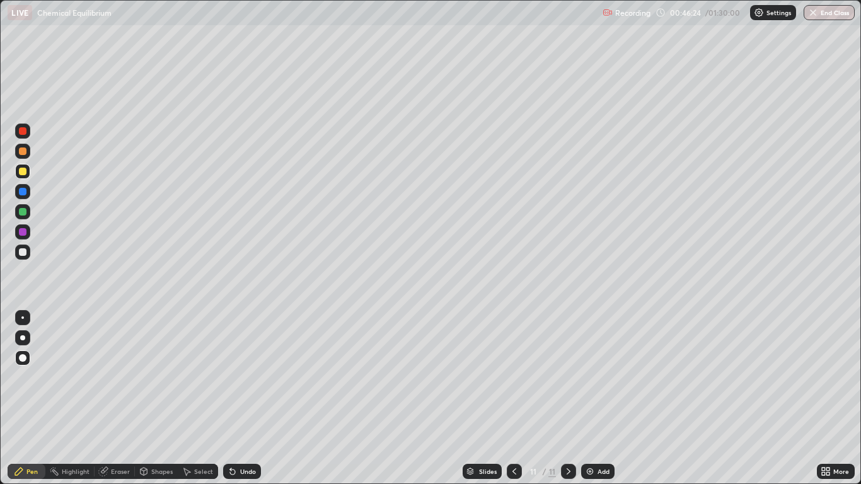
click at [243, 398] on div "Undo" at bounding box center [248, 471] width 16 height 6
click at [25, 194] on div at bounding box center [23, 192] width 8 height 8
click at [25, 211] on div at bounding box center [23, 212] width 8 height 8
click at [242, 398] on div "Undo" at bounding box center [242, 471] width 38 height 15
click at [245, 398] on div "Undo" at bounding box center [242, 471] width 38 height 15
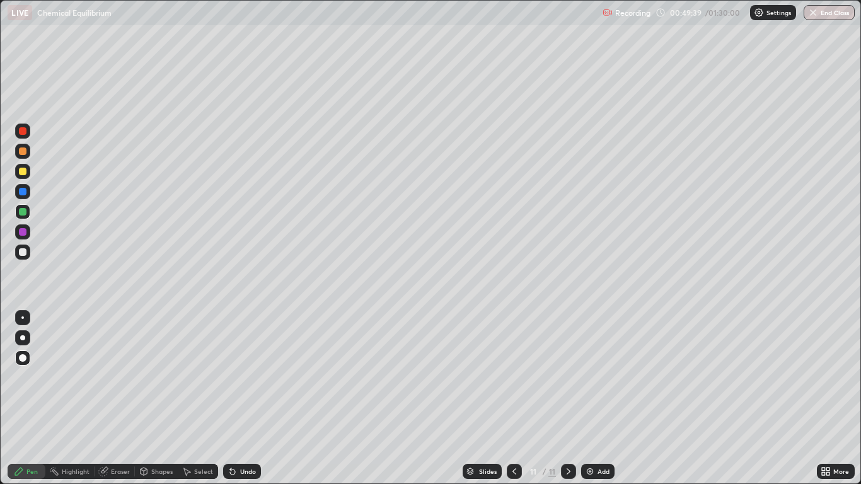
click at [234, 398] on icon at bounding box center [233, 471] width 10 height 10
click at [236, 398] on icon at bounding box center [233, 471] width 10 height 10
click at [603, 398] on div "Add" at bounding box center [604, 471] width 12 height 6
click at [23, 172] on div at bounding box center [23, 172] width 8 height 8
click at [26, 215] on div at bounding box center [22, 211] width 15 height 15
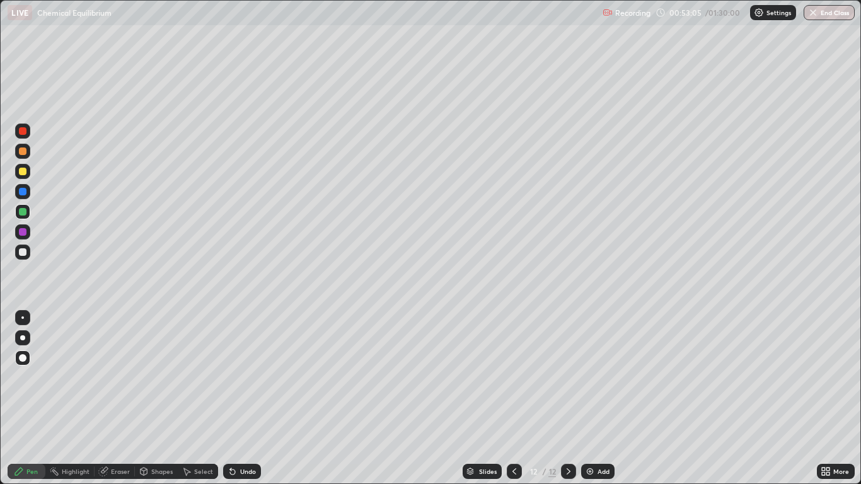
click at [246, 398] on div "Undo" at bounding box center [242, 471] width 38 height 15
click at [250, 398] on div "Undo" at bounding box center [242, 471] width 38 height 15
click at [247, 398] on div "Undo" at bounding box center [242, 471] width 38 height 15
click at [512, 398] on icon at bounding box center [514, 471] width 10 height 10
click at [569, 398] on icon at bounding box center [569, 471] width 4 height 6
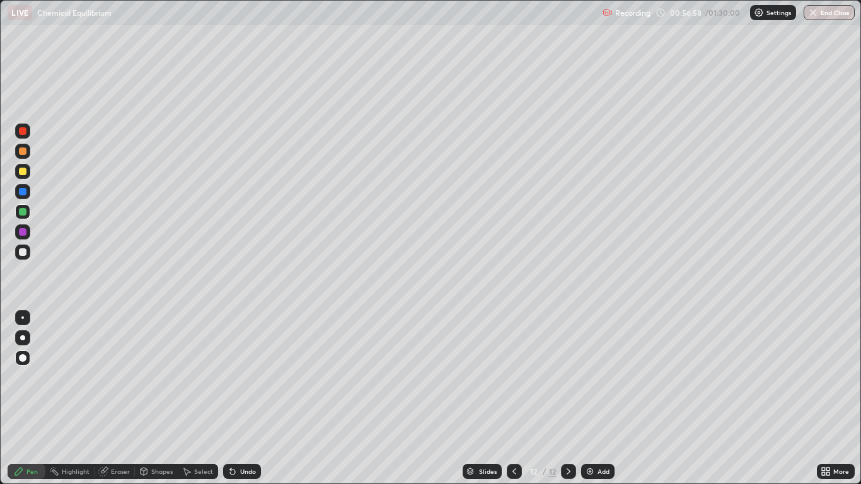
click at [600, 398] on div "Add" at bounding box center [597, 471] width 33 height 15
click at [24, 175] on div at bounding box center [23, 172] width 8 height 8
click at [240, 398] on div "Undo" at bounding box center [242, 471] width 38 height 15
click at [243, 398] on div "Undo" at bounding box center [248, 471] width 16 height 6
click at [248, 398] on div "Undo" at bounding box center [242, 471] width 38 height 15
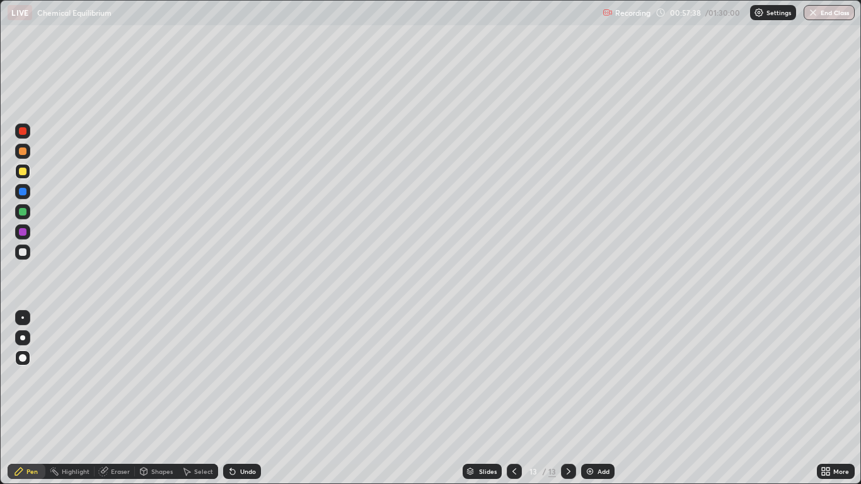
click at [248, 398] on div "Undo" at bounding box center [242, 471] width 38 height 15
click at [249, 398] on div "Undo" at bounding box center [248, 471] width 16 height 6
click at [250, 398] on div "Undo" at bounding box center [242, 471] width 38 height 15
click at [255, 398] on div "Undo" at bounding box center [242, 471] width 38 height 15
click at [23, 211] on div at bounding box center [23, 212] width 8 height 8
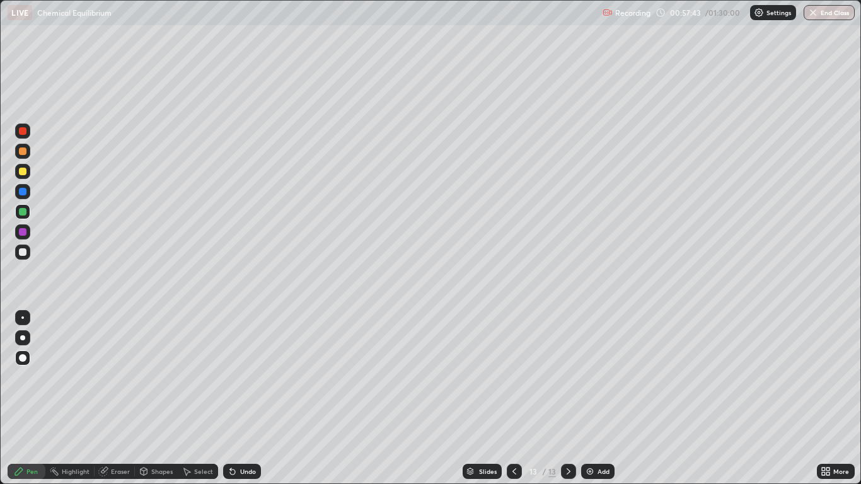
click at [245, 398] on div "Undo" at bounding box center [248, 471] width 16 height 6
click at [243, 398] on div "Undo" at bounding box center [242, 471] width 38 height 15
click at [23, 171] on div at bounding box center [23, 172] width 8 height 8
click at [21, 247] on div at bounding box center [22, 252] width 15 height 15
click at [245, 398] on div "Undo" at bounding box center [248, 471] width 16 height 6
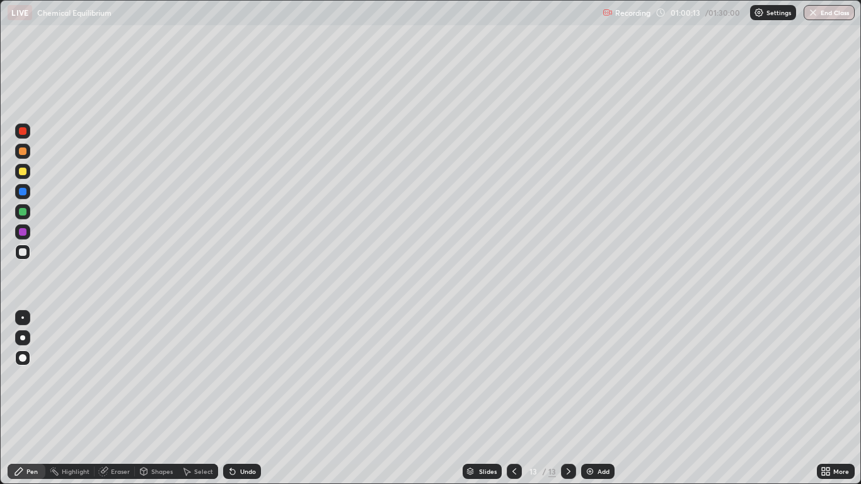
click at [596, 398] on div "Add" at bounding box center [597, 471] width 33 height 15
click at [23, 170] on div at bounding box center [23, 172] width 8 height 8
click at [23, 212] on div at bounding box center [23, 212] width 8 height 8
click at [22, 177] on div at bounding box center [22, 171] width 15 height 15
click at [202, 398] on div "Select" at bounding box center [203, 471] width 19 height 6
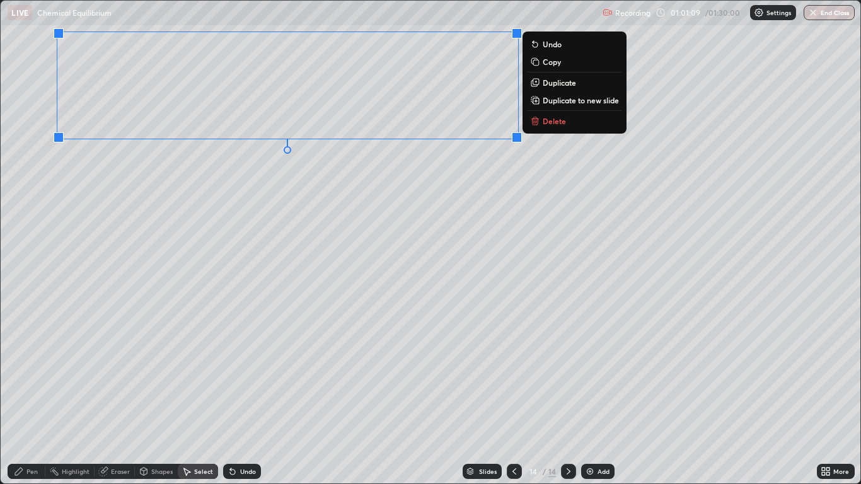
click at [395, 275] on div "0 ° Undo Copy Duplicate Duplicate to new slide Delete" at bounding box center [430, 242] width 859 height 483
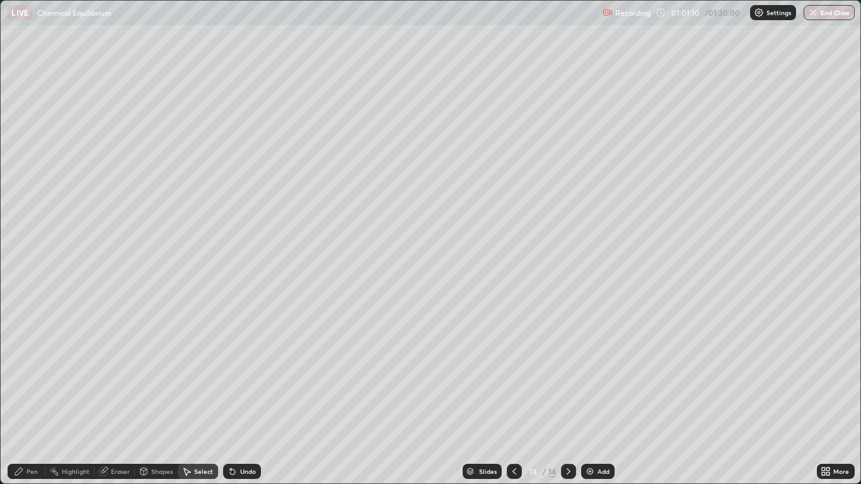
click at [147, 398] on icon at bounding box center [144, 471] width 10 height 10
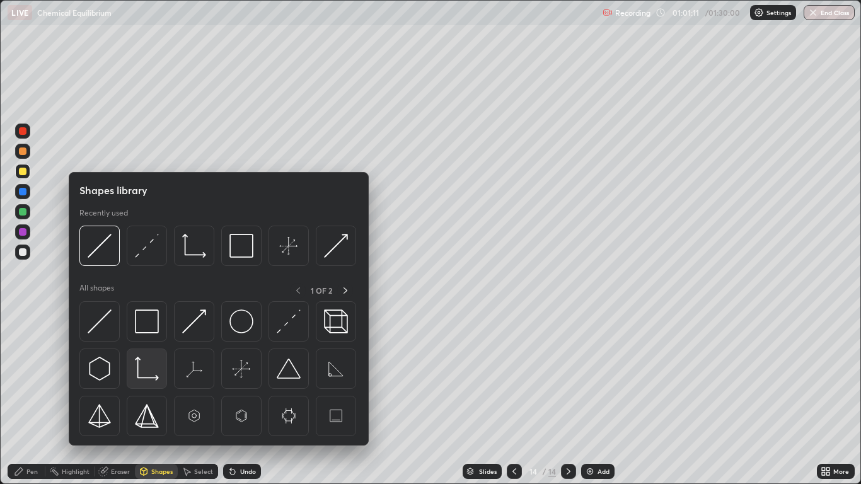
click at [150, 371] on img at bounding box center [147, 369] width 24 height 24
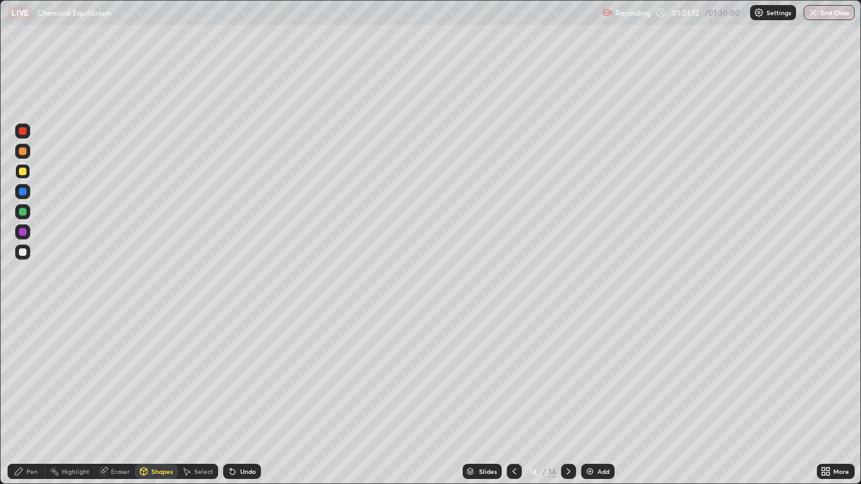
click at [23, 257] on div at bounding box center [22, 252] width 15 height 15
click at [35, 398] on div "Pen" at bounding box center [31, 471] width 11 height 6
click at [23, 253] on div at bounding box center [23, 252] width 8 height 8
click at [24, 173] on div at bounding box center [23, 172] width 8 height 8
click at [162, 398] on div "Shapes" at bounding box center [161, 471] width 21 height 6
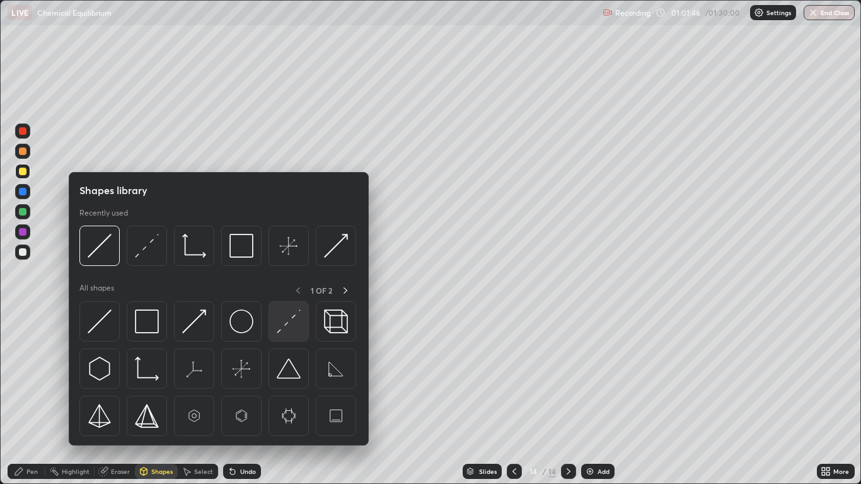
click at [285, 325] on img at bounding box center [289, 321] width 24 height 24
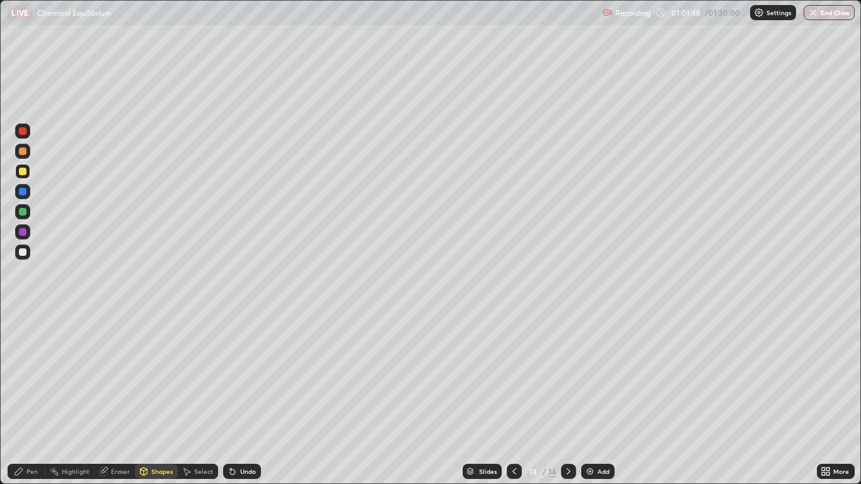
click at [30, 211] on div at bounding box center [22, 211] width 15 height 15
click at [21, 171] on div at bounding box center [23, 172] width 8 height 8
click at [158, 398] on div "Shapes" at bounding box center [161, 471] width 21 height 6
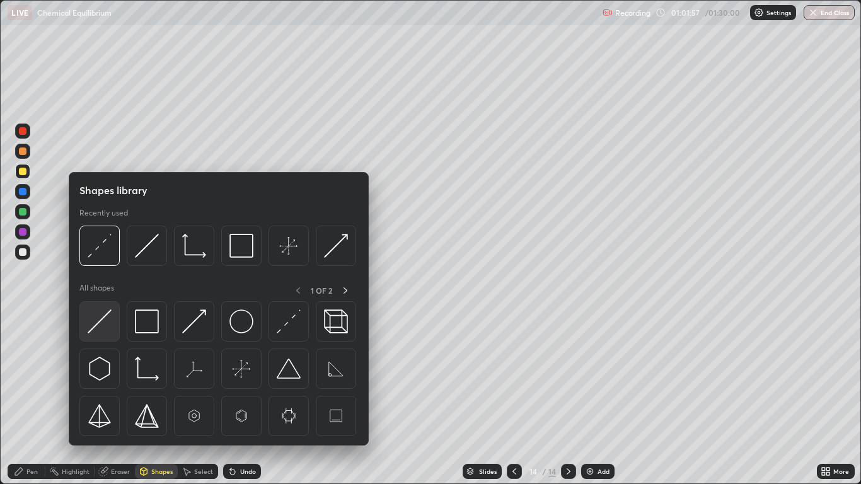
click at [105, 320] on img at bounding box center [100, 321] width 24 height 24
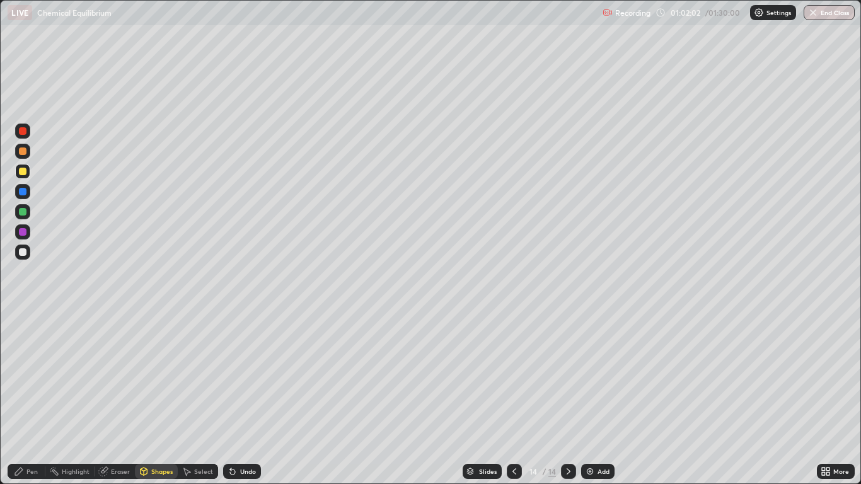
click at [241, 398] on div "Undo" at bounding box center [242, 471] width 38 height 15
click at [23, 232] on div at bounding box center [23, 232] width 8 height 8
click at [20, 171] on div at bounding box center [23, 172] width 8 height 8
click at [32, 398] on div "Pen" at bounding box center [31, 471] width 11 height 6
click at [24, 251] on div at bounding box center [23, 252] width 8 height 8
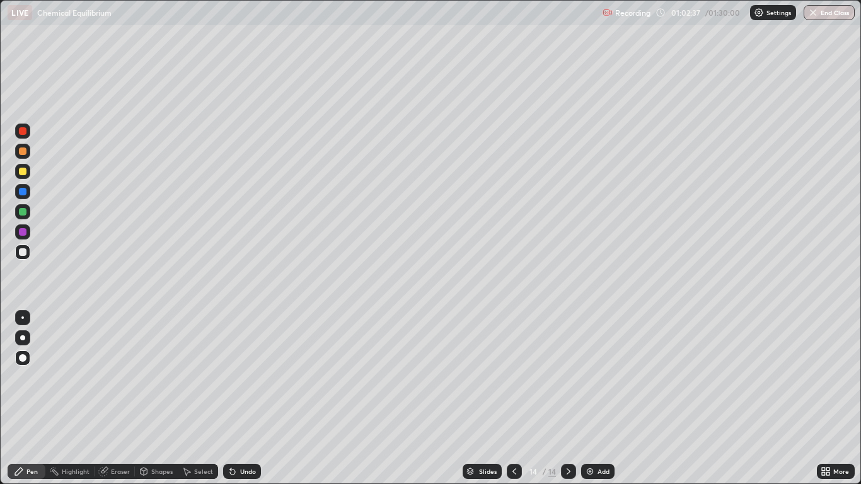
click at [23, 153] on div at bounding box center [23, 151] width 8 height 8
click at [23, 174] on div at bounding box center [23, 172] width 8 height 8
click at [111, 398] on div "Eraser" at bounding box center [120, 471] width 19 height 6
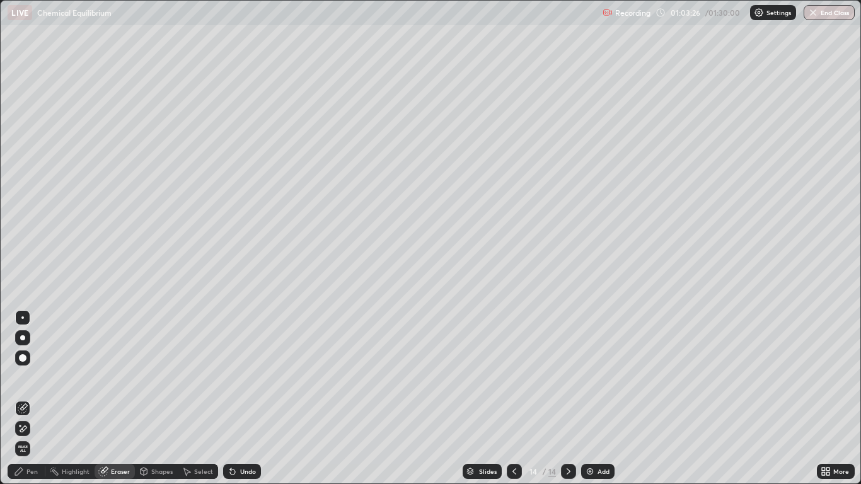
click at [30, 398] on div "Pen" at bounding box center [31, 471] width 11 height 6
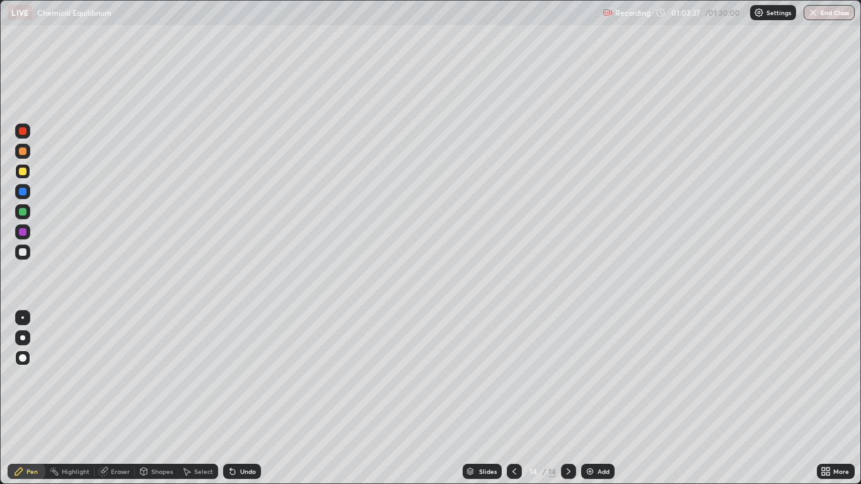
click at [153, 398] on div "Shapes" at bounding box center [161, 471] width 21 height 6
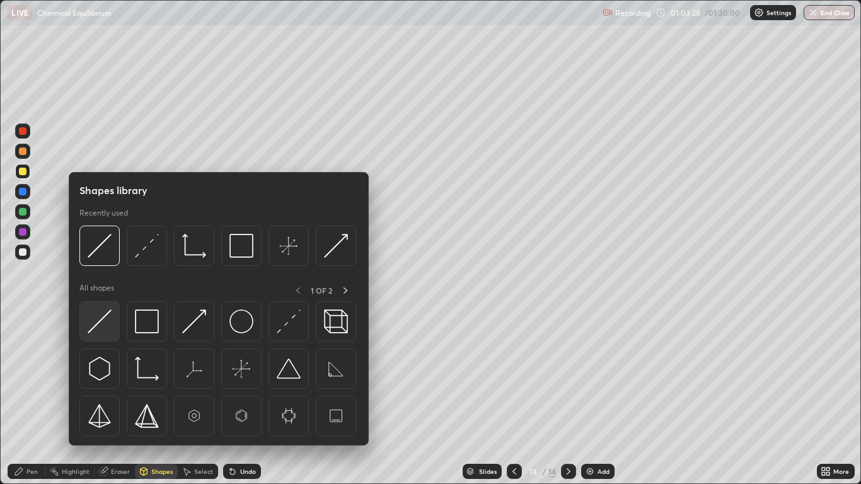
click at [102, 322] on img at bounding box center [100, 321] width 24 height 24
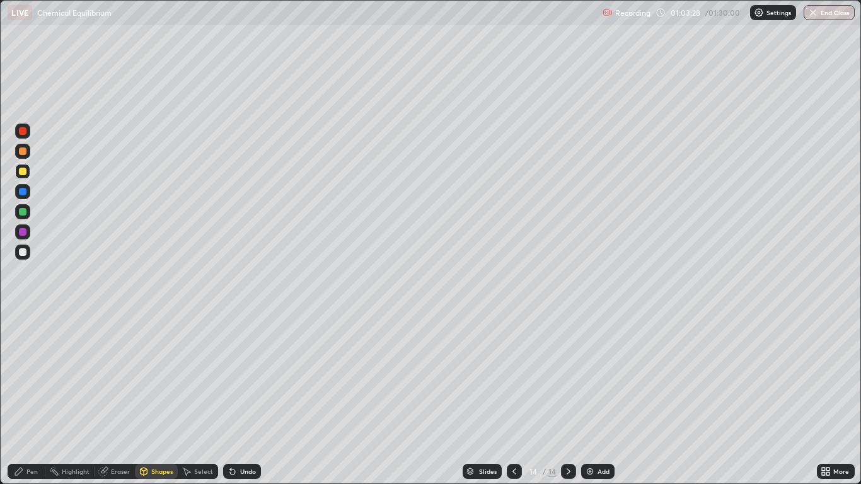
click at [23, 233] on div at bounding box center [23, 232] width 8 height 8
click at [22, 398] on icon at bounding box center [19, 472] width 8 height 8
click at [23, 170] on div at bounding box center [23, 172] width 8 height 8
click at [26, 233] on div at bounding box center [23, 232] width 8 height 8
click at [26, 231] on div at bounding box center [23, 232] width 8 height 8
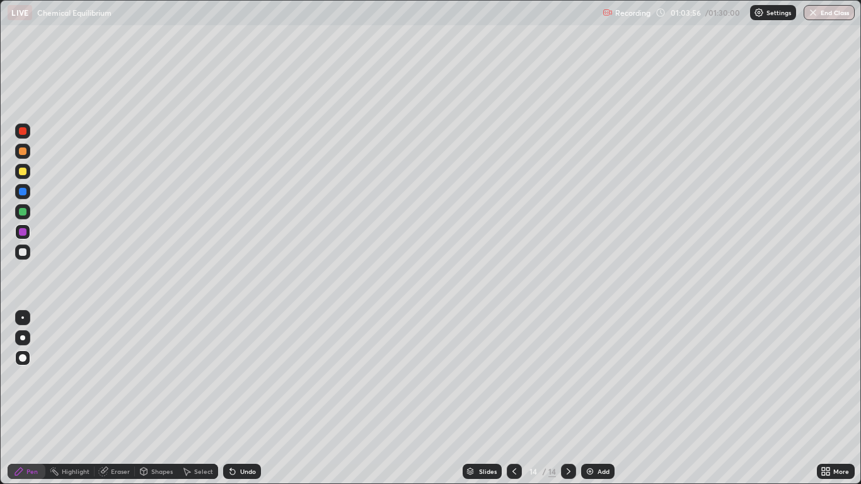
click at [236, 398] on div "Undo" at bounding box center [242, 471] width 38 height 15
click at [240, 398] on div "Undo" at bounding box center [248, 471] width 16 height 6
click at [154, 398] on div "Shapes" at bounding box center [161, 471] width 21 height 6
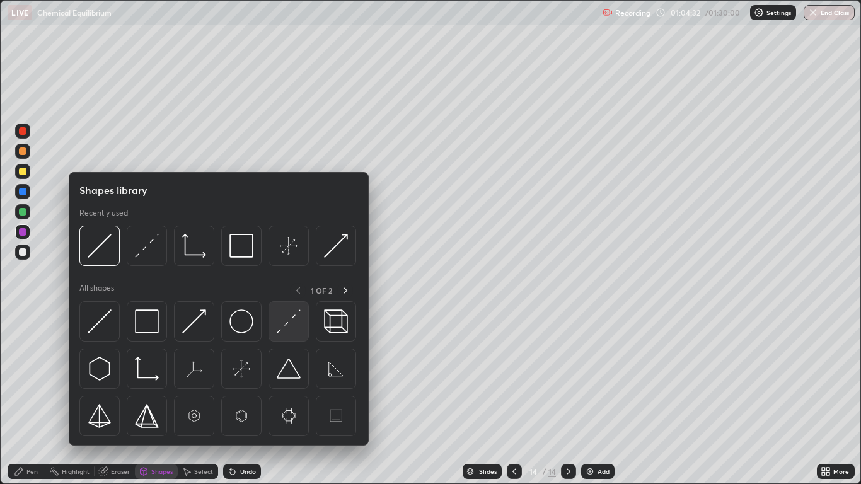
click at [294, 318] on img at bounding box center [289, 321] width 24 height 24
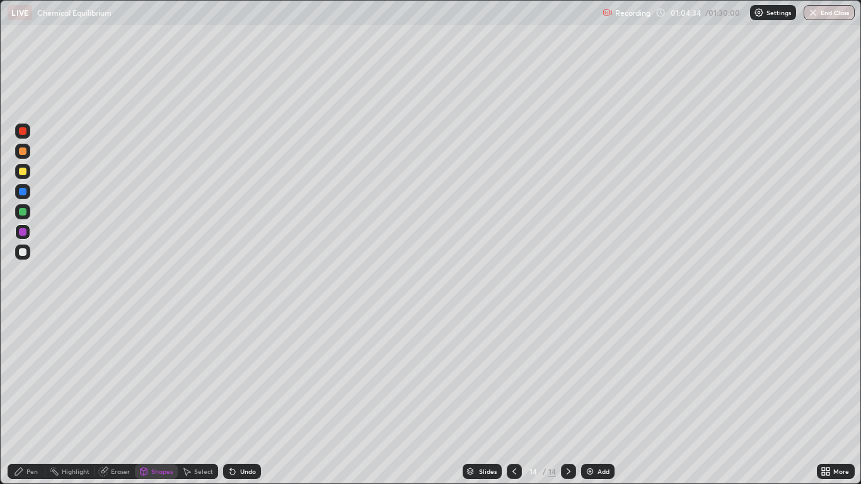
click at [24, 214] on div at bounding box center [23, 212] width 8 height 8
click at [246, 398] on div "Undo" at bounding box center [248, 471] width 16 height 6
click at [247, 398] on div "Undo" at bounding box center [242, 471] width 38 height 15
click at [33, 398] on div "Pen" at bounding box center [31, 471] width 11 height 6
click at [117, 398] on div "Eraser" at bounding box center [120, 471] width 19 height 6
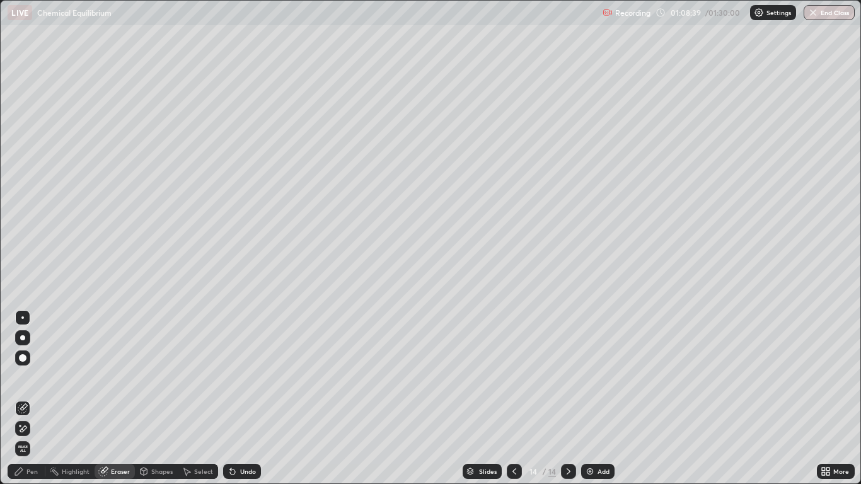
click at [23, 398] on icon at bounding box center [19, 471] width 10 height 10
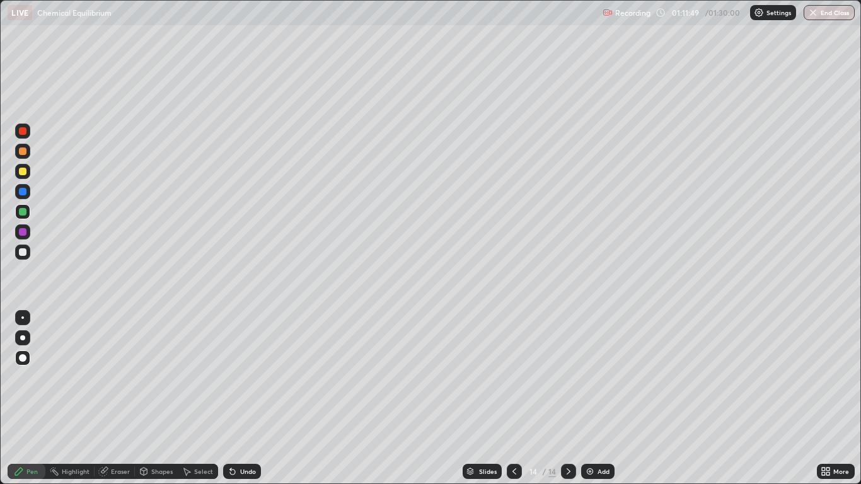
click at [603, 398] on div "Add" at bounding box center [597, 471] width 33 height 15
click at [240, 398] on div "Undo" at bounding box center [248, 471] width 16 height 6
click at [229, 398] on icon at bounding box center [233, 471] width 10 height 10
click at [151, 398] on div "Shapes" at bounding box center [161, 471] width 21 height 6
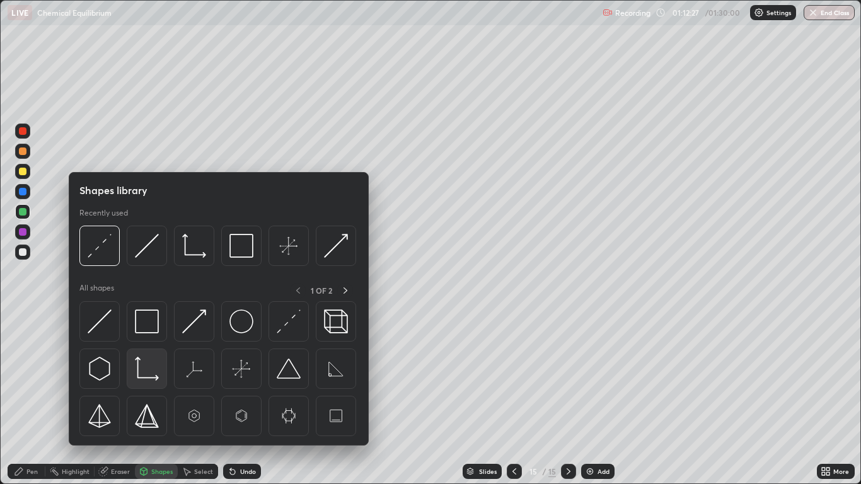
click at [142, 371] on img at bounding box center [147, 369] width 24 height 24
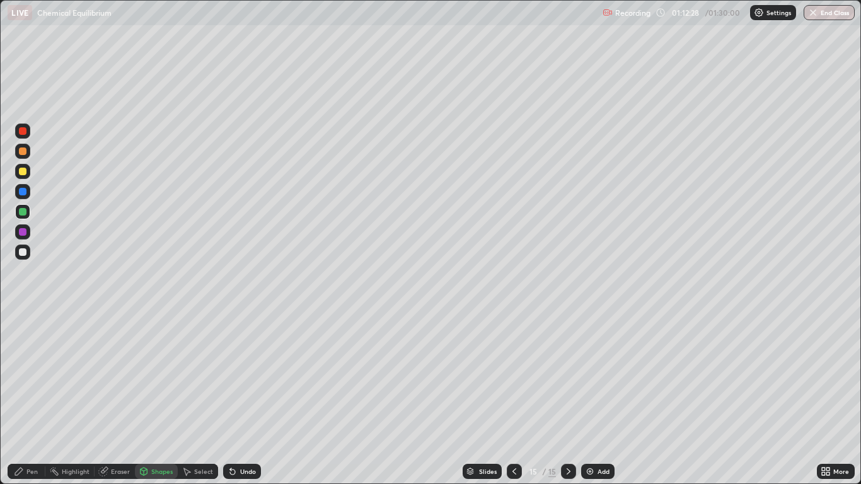
click at [25, 251] on div at bounding box center [23, 252] width 8 height 8
click at [28, 398] on div "Pen" at bounding box center [31, 471] width 11 height 6
click at [163, 398] on div "Shapes" at bounding box center [161, 471] width 21 height 6
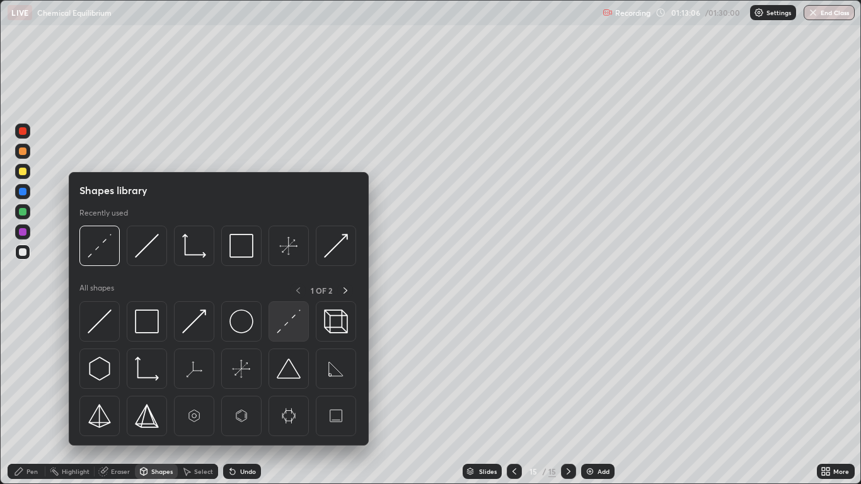
click at [294, 324] on img at bounding box center [289, 321] width 24 height 24
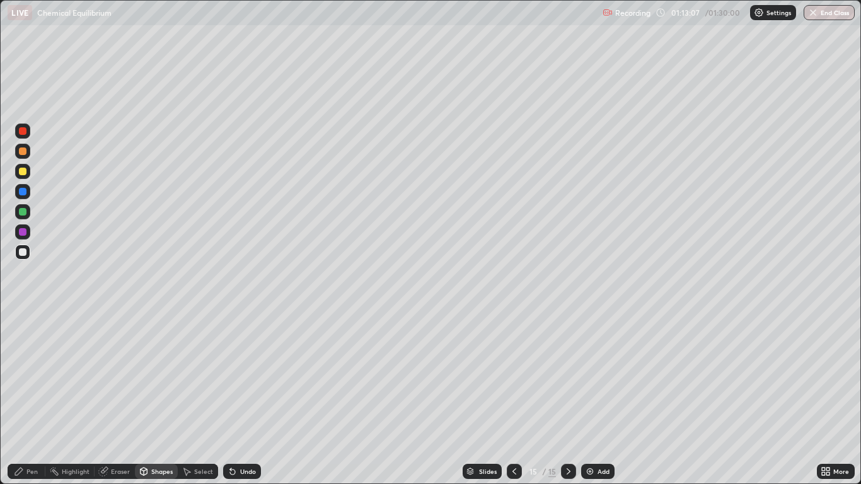
click at [24, 235] on div at bounding box center [23, 232] width 8 height 8
click at [245, 398] on div "Undo" at bounding box center [248, 471] width 16 height 6
click at [20, 132] on div at bounding box center [23, 131] width 8 height 8
click at [30, 398] on div "Pen" at bounding box center [31, 471] width 11 height 6
click at [23, 213] on div at bounding box center [23, 212] width 8 height 8
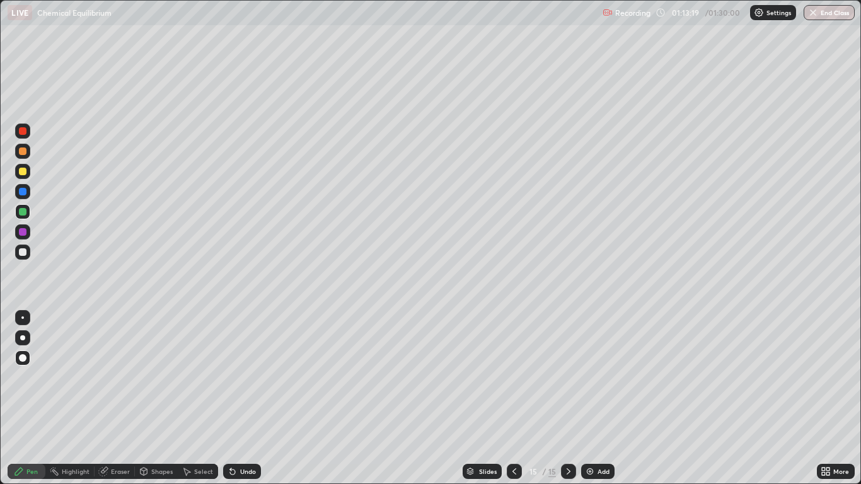
click at [162, 398] on div "Shapes" at bounding box center [161, 471] width 21 height 6
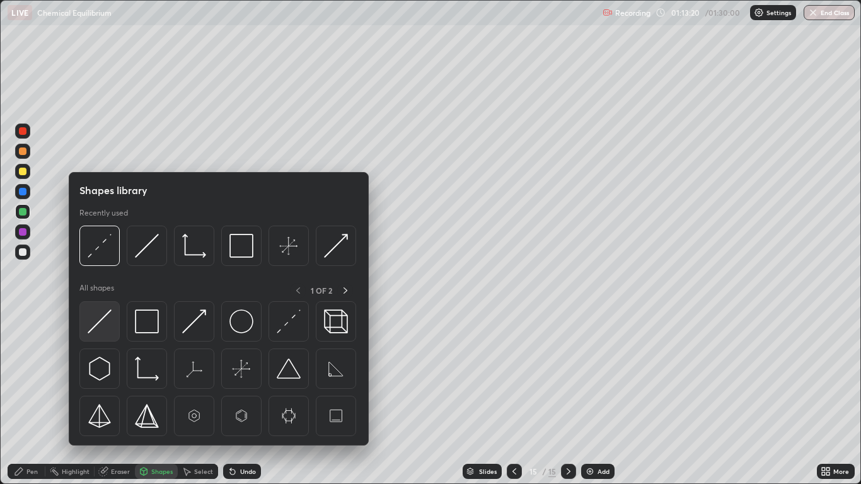
click at [103, 326] on img at bounding box center [100, 321] width 24 height 24
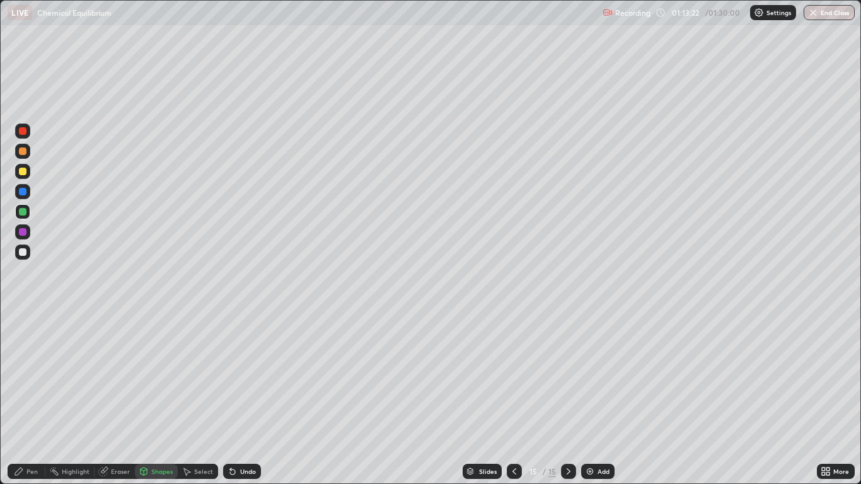
click at [21, 174] on div at bounding box center [23, 172] width 8 height 8
click at [247, 398] on div "Undo" at bounding box center [242, 471] width 38 height 15
click at [29, 398] on div "Pen" at bounding box center [31, 471] width 11 height 6
click at [20, 171] on div at bounding box center [23, 172] width 8 height 8
click at [151, 398] on div "Shapes" at bounding box center [156, 471] width 43 height 15
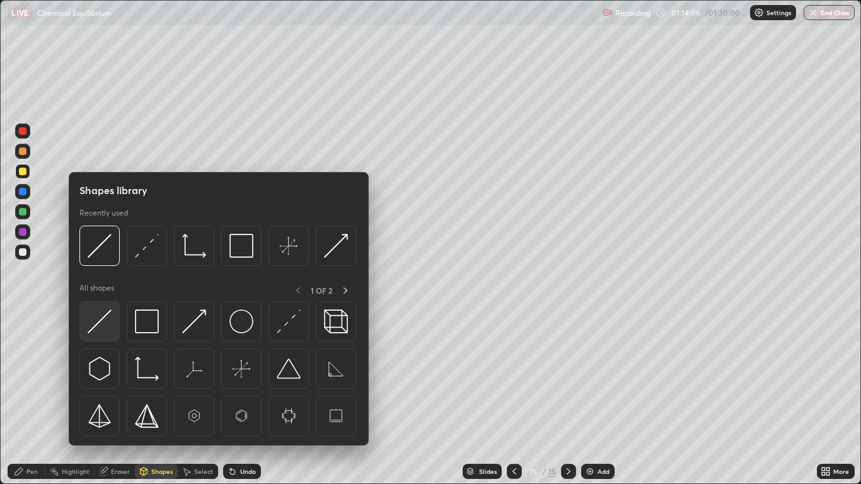
click at [100, 322] on img at bounding box center [100, 321] width 24 height 24
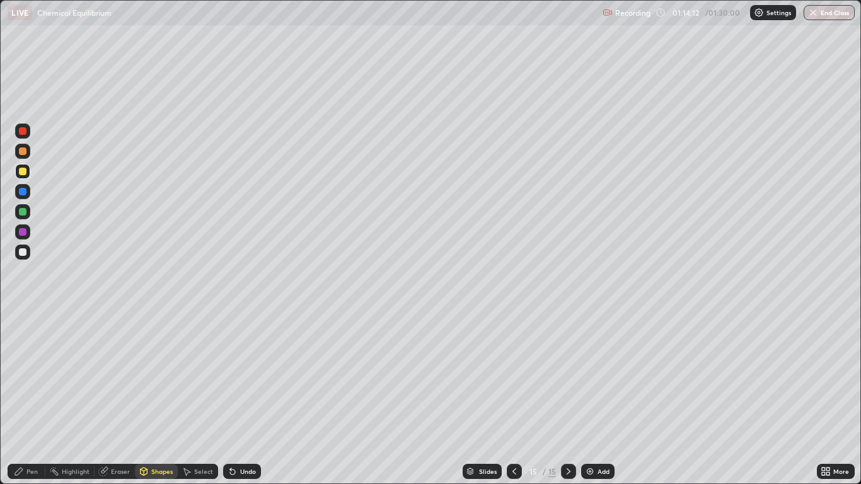
click at [252, 398] on div "Undo" at bounding box center [242, 471] width 38 height 15
click at [21, 257] on div at bounding box center [22, 252] width 15 height 15
click at [19, 233] on div at bounding box center [23, 232] width 8 height 8
click at [20, 173] on div at bounding box center [23, 172] width 8 height 8
click at [237, 398] on div "Undo" at bounding box center [242, 471] width 38 height 15
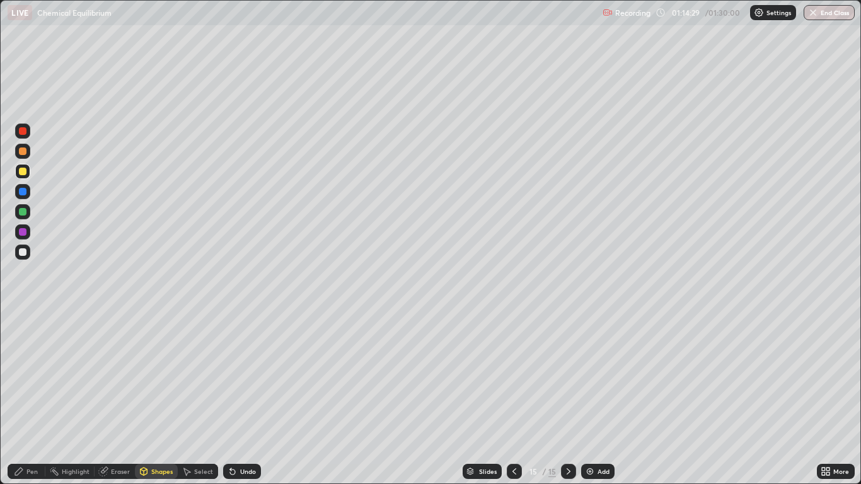
click at [32, 398] on div "Pen" at bounding box center [31, 471] width 11 height 6
click at [246, 398] on div "Undo" at bounding box center [248, 471] width 16 height 6
click at [246, 398] on div "Undo" at bounding box center [242, 471] width 38 height 15
click at [157, 398] on div "Shapes" at bounding box center [156, 471] width 43 height 15
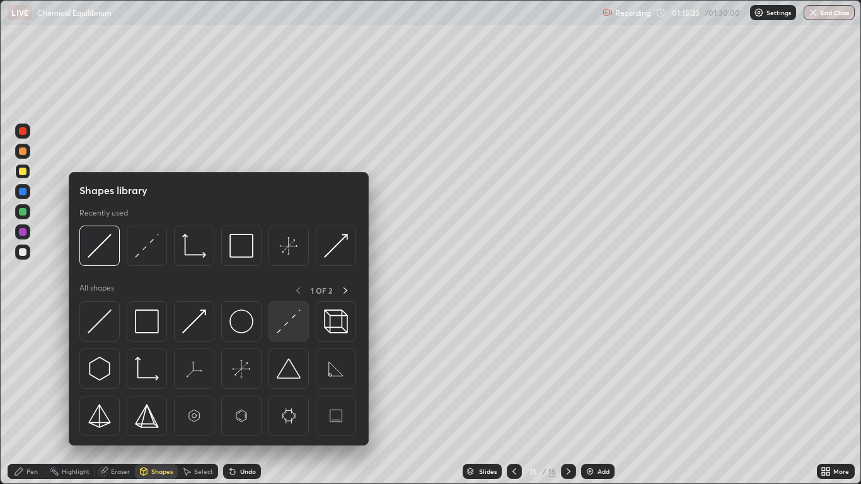
click at [285, 325] on img at bounding box center [289, 321] width 24 height 24
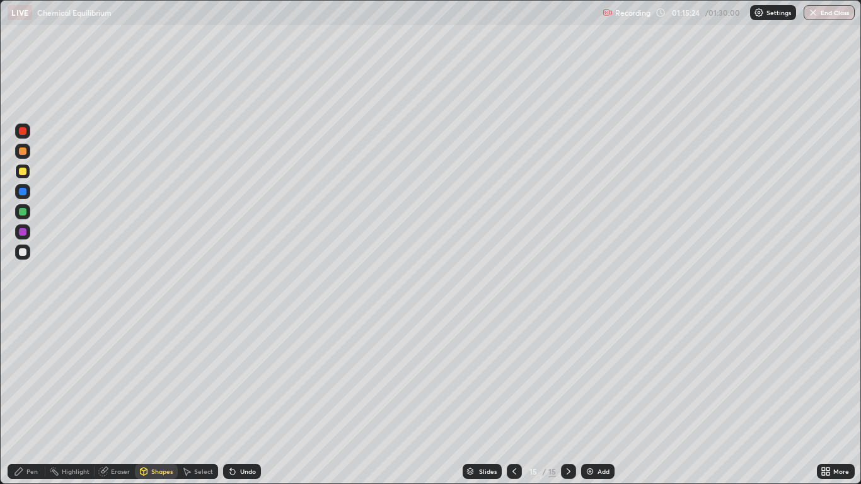
click at [26, 232] on div at bounding box center [23, 232] width 8 height 8
click at [30, 398] on div "Pen" at bounding box center [31, 471] width 11 height 6
click at [17, 206] on div at bounding box center [22, 211] width 15 height 15
click at [20, 250] on div at bounding box center [23, 252] width 8 height 8
click at [205, 398] on div "Select" at bounding box center [203, 471] width 19 height 6
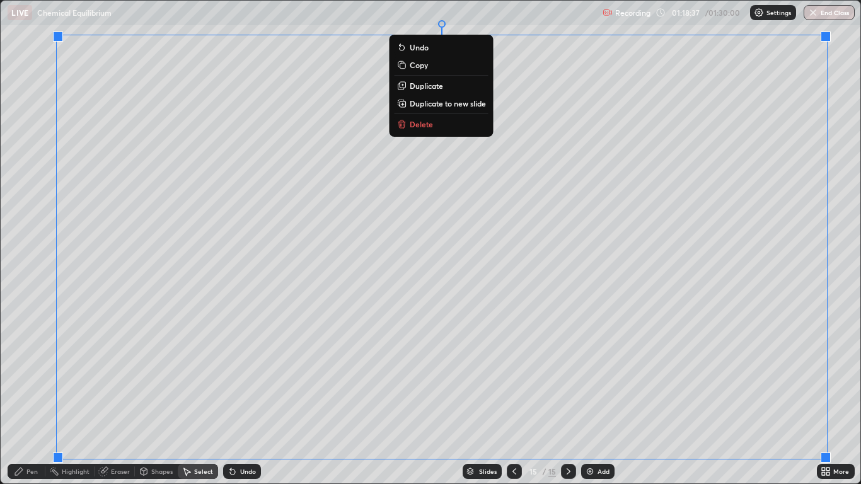
click at [473, 105] on p "Duplicate to new slide" at bounding box center [448, 103] width 76 height 10
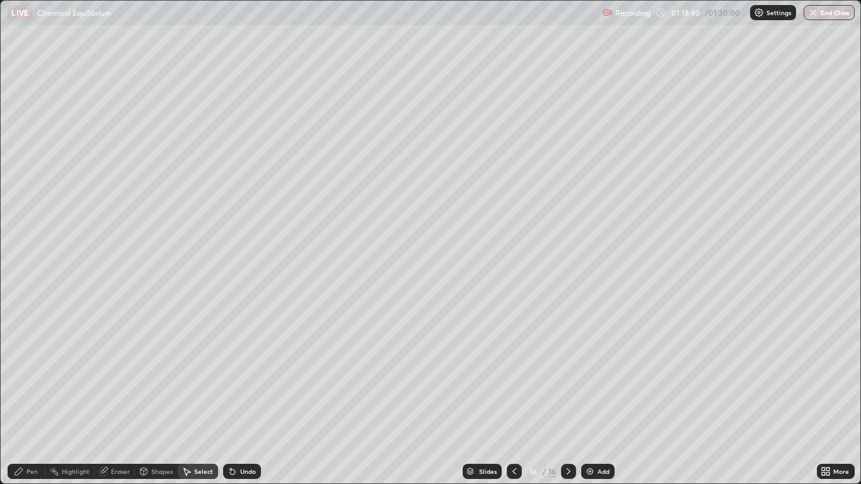
click at [118, 398] on div "Eraser" at bounding box center [115, 471] width 40 height 15
click at [248, 398] on div "Undo" at bounding box center [248, 471] width 16 height 6
click at [200, 398] on div "Select" at bounding box center [203, 471] width 19 height 6
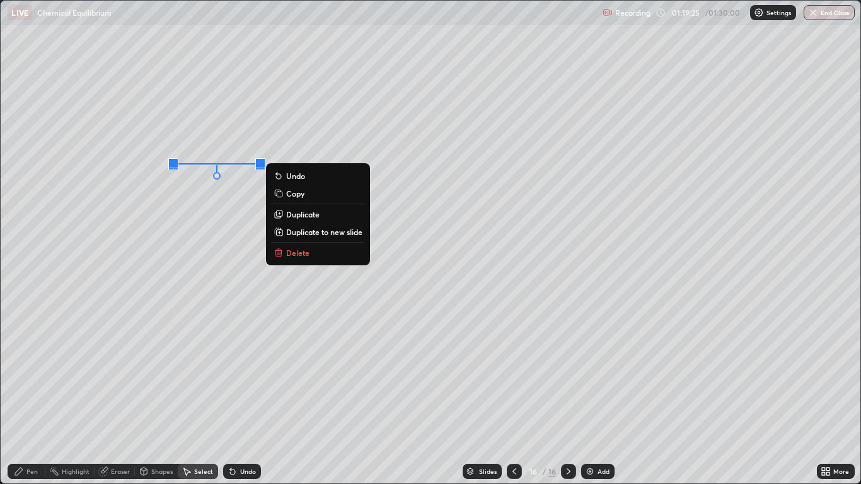
click at [300, 255] on p "Delete" at bounding box center [297, 253] width 23 height 10
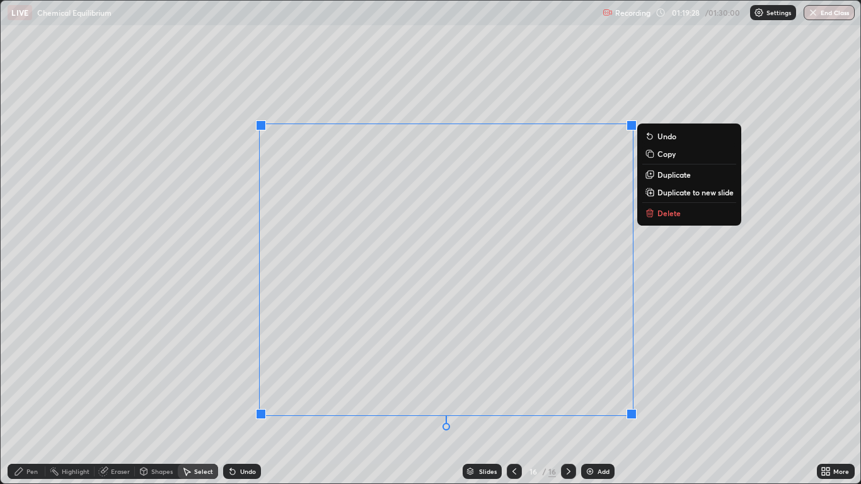
click at [291, 222] on div "0 ° Undo Copy Duplicate Duplicate to new slide Delete" at bounding box center [430, 242] width 859 height 483
click at [233, 178] on div "0 ° Undo Copy Duplicate Duplicate to new slide Delete" at bounding box center [430, 242] width 859 height 483
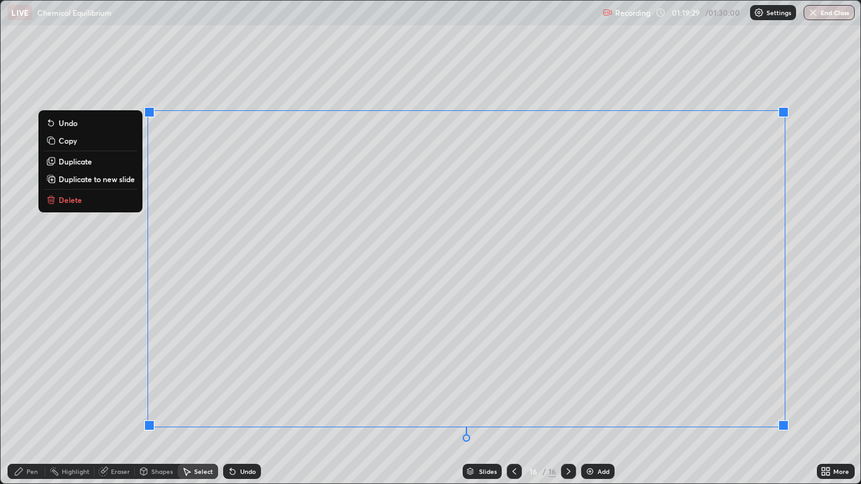
click at [258, 159] on div "0 ° Undo Copy Duplicate Duplicate to new slide Delete" at bounding box center [430, 242] width 859 height 483
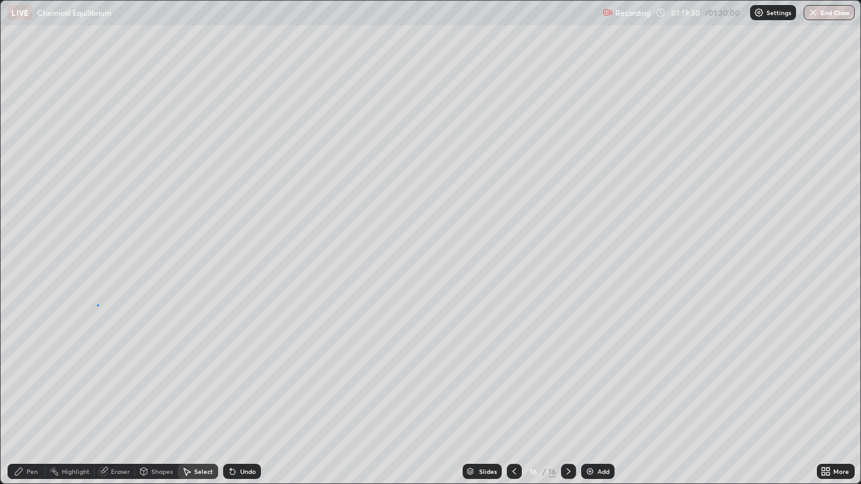
click at [98, 306] on div "0 ° Undo Copy Duplicate Duplicate to new slide Delete" at bounding box center [430, 242] width 859 height 483
click at [112, 398] on div "Eraser" at bounding box center [120, 471] width 19 height 6
click at [29, 398] on div "Pen" at bounding box center [27, 471] width 38 height 15
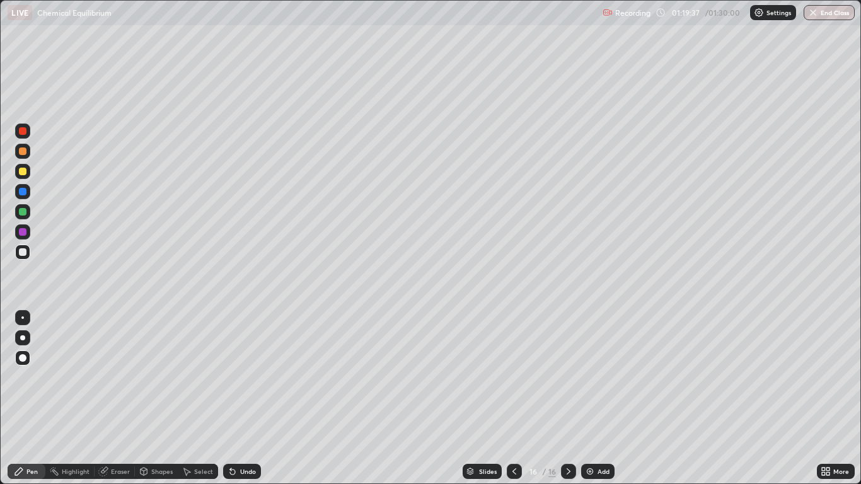
click at [25, 170] on div at bounding box center [23, 172] width 8 height 8
click at [159, 398] on div "Shapes" at bounding box center [161, 471] width 21 height 6
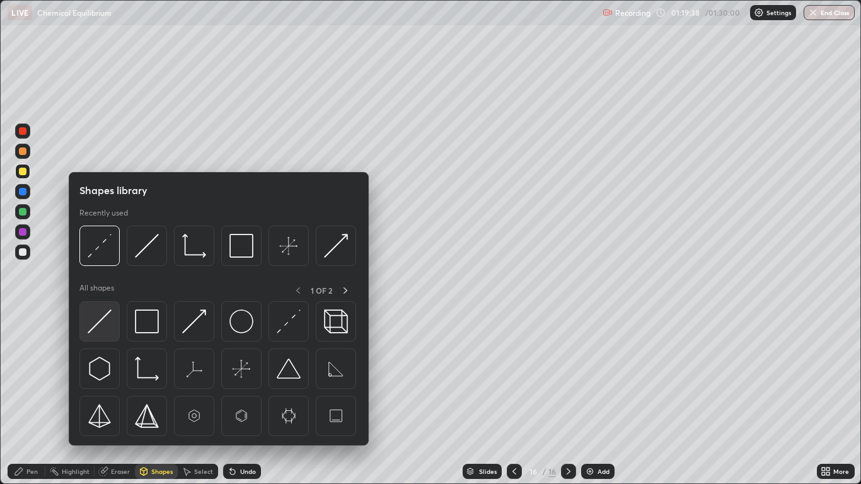
click at [103, 323] on img at bounding box center [100, 321] width 24 height 24
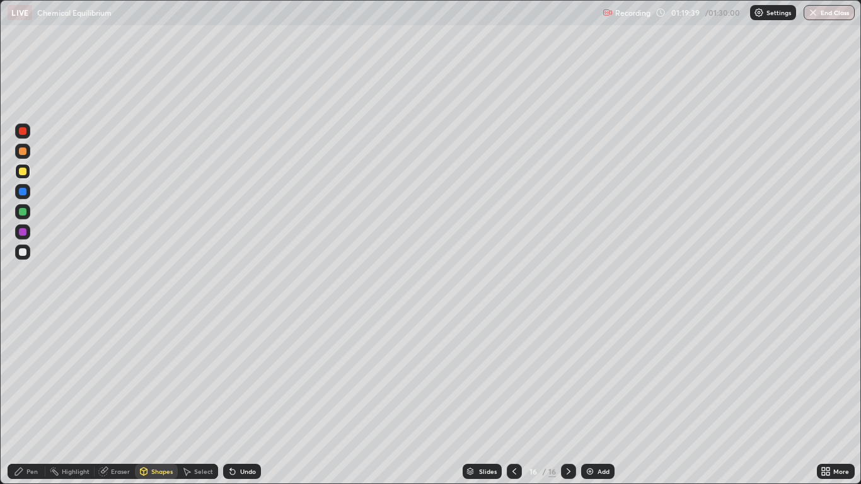
click at [23, 172] on div at bounding box center [23, 172] width 8 height 8
click at [31, 398] on div "Pen" at bounding box center [27, 471] width 38 height 15
click at [241, 398] on div "Undo" at bounding box center [248, 471] width 16 height 6
click at [243, 398] on div "Undo" at bounding box center [248, 471] width 16 height 6
click at [25, 398] on div "Pen" at bounding box center [27, 471] width 38 height 15
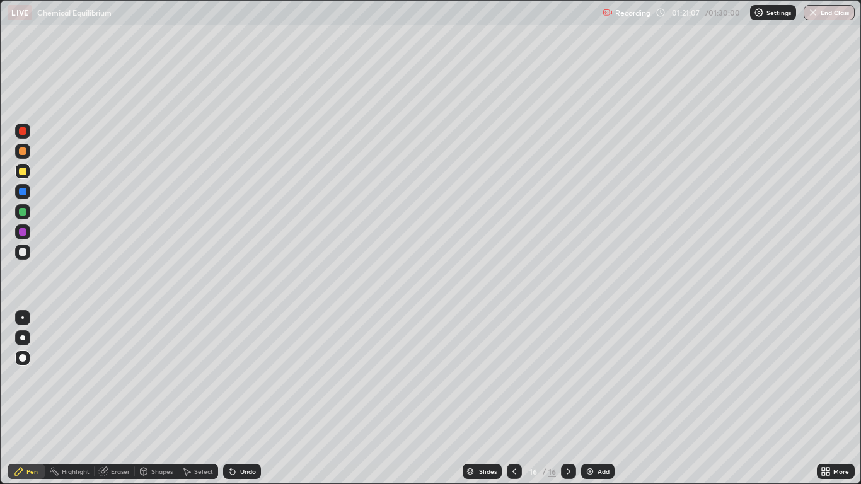
click at [242, 398] on div "Undo" at bounding box center [242, 471] width 38 height 15
click at [26, 173] on div at bounding box center [23, 172] width 8 height 8
click at [514, 398] on icon at bounding box center [514, 471] width 10 height 10
click at [568, 398] on icon at bounding box center [568, 471] width 10 height 10
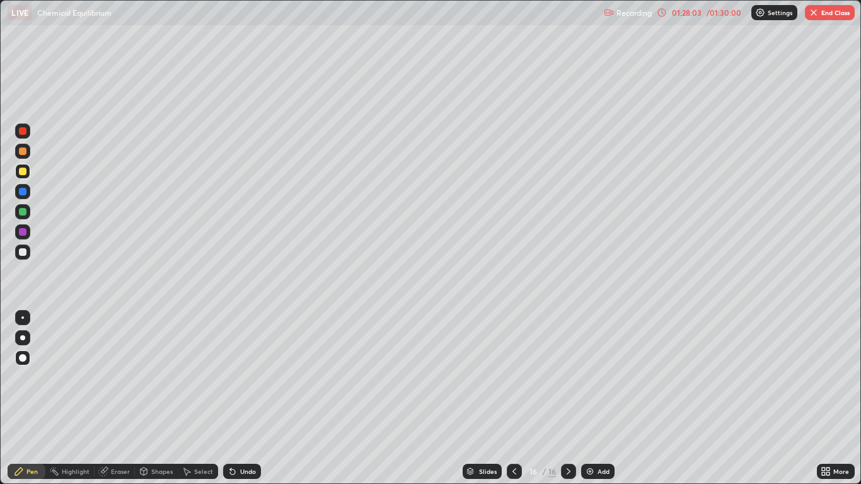
click at [844, 16] on button "End Class" at bounding box center [830, 12] width 50 height 15
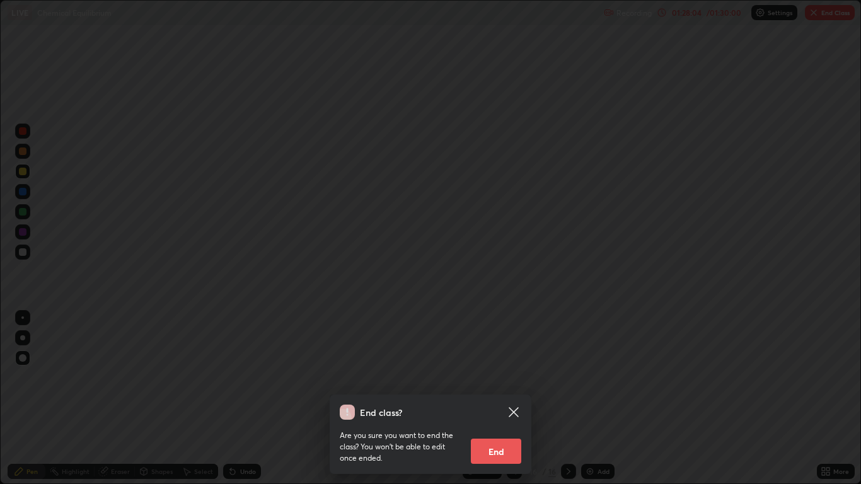
click at [494, 398] on button "End" at bounding box center [496, 451] width 50 height 25
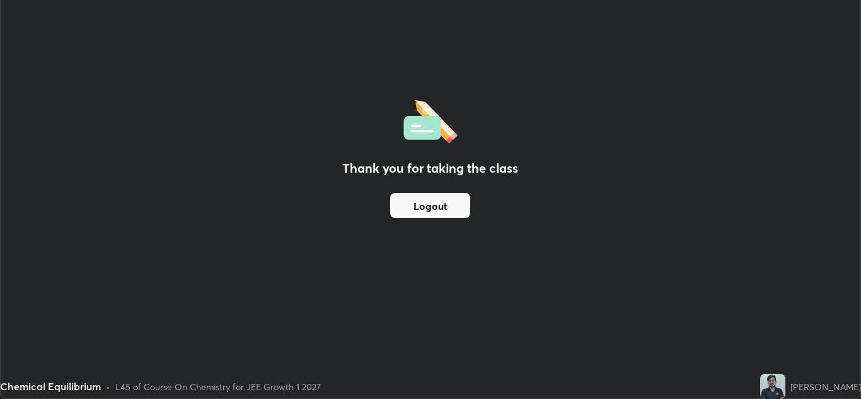
scroll to position [62630, 62168]
